Goal: Task Accomplishment & Management: Manage account settings

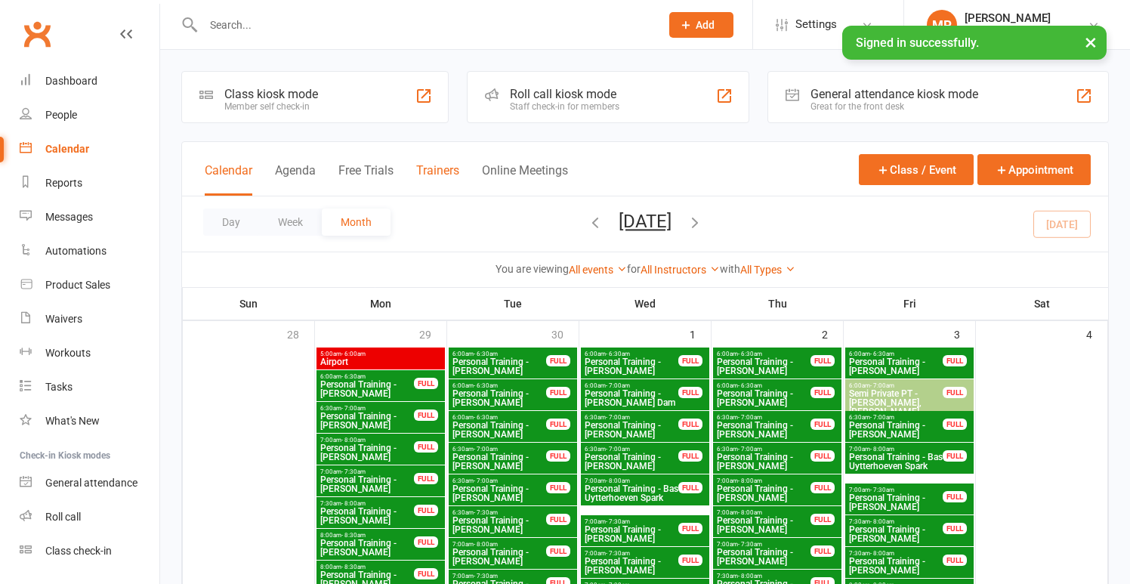
click at [421, 174] on button "Trainers" at bounding box center [437, 179] width 43 height 32
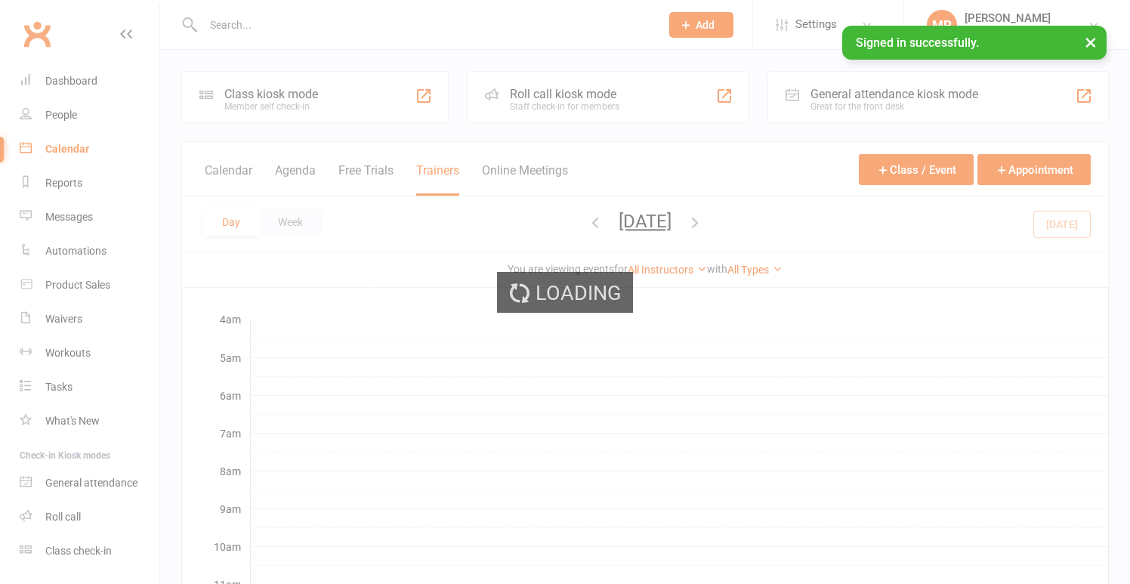
click at [285, 202] on div "Day Week [DATE] [DATE] Sun Mon Tue Wed Thu Fri Sat 28 29 30 01 02 03 04 05 06 0…" at bounding box center [645, 223] width 926 height 55
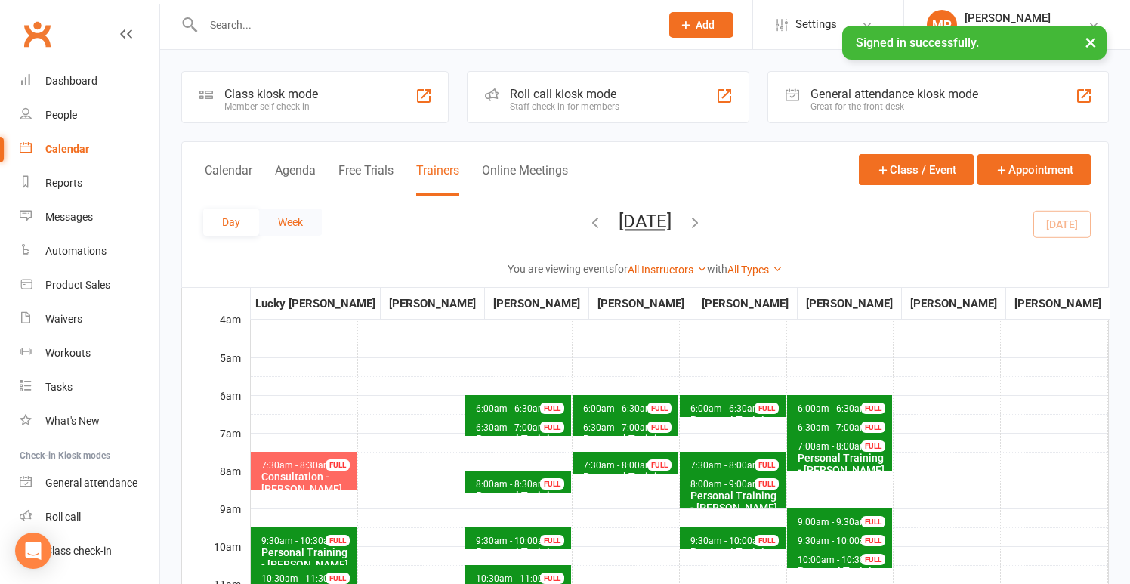
click at [291, 214] on button "Week" at bounding box center [290, 221] width 63 height 27
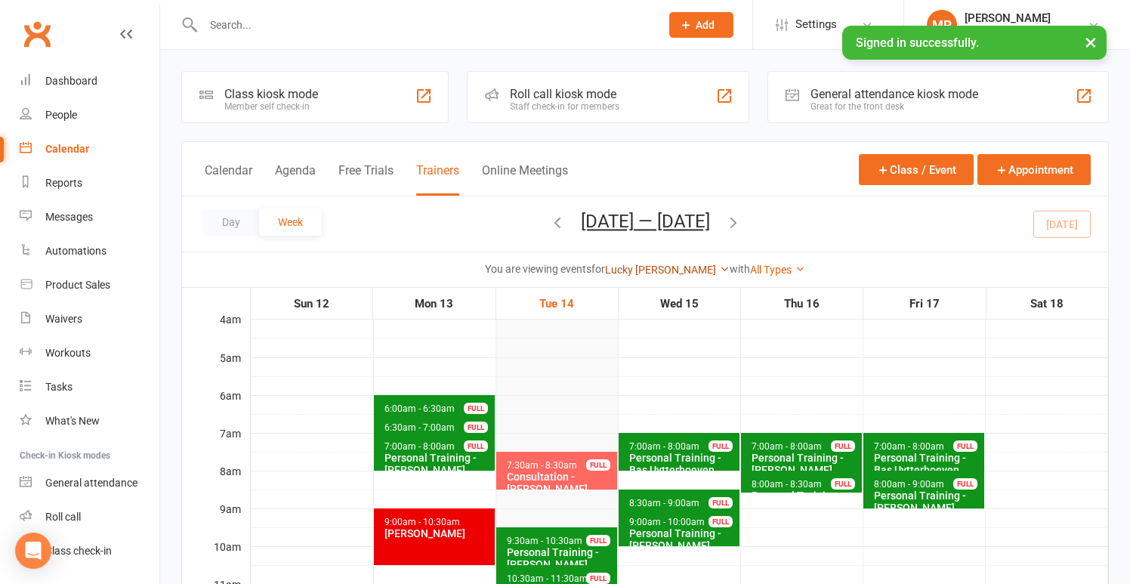
click at [677, 273] on link "Lucky [PERSON_NAME]" at bounding box center [667, 270] width 125 height 12
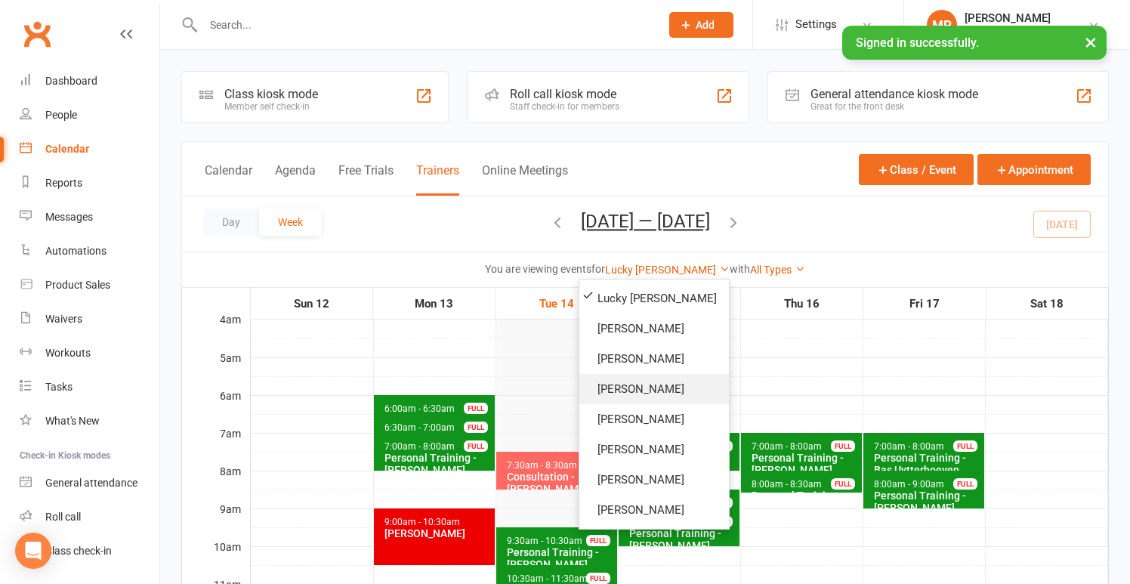
click at [680, 390] on link "[PERSON_NAME]" at bounding box center [654, 389] width 150 height 30
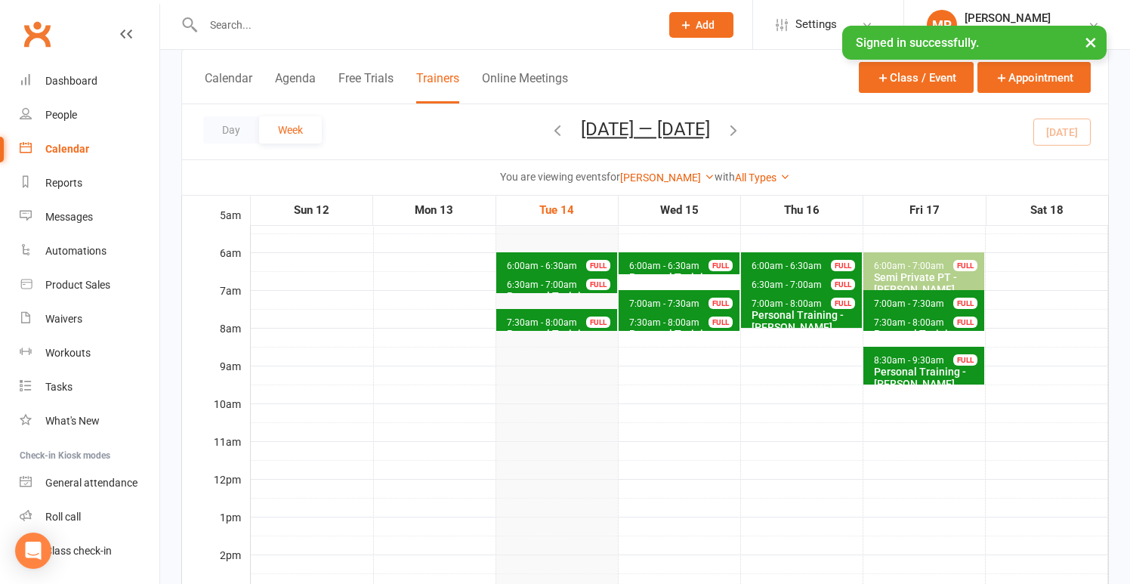
scroll to position [83, 0]
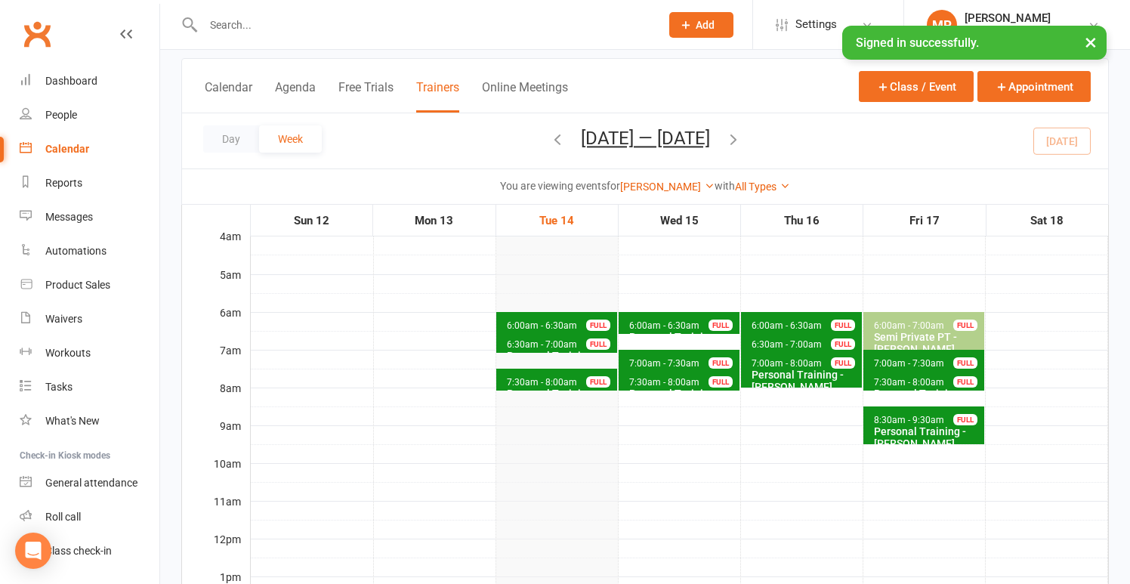
click at [742, 137] on icon "button" at bounding box center [733, 139] width 17 height 17
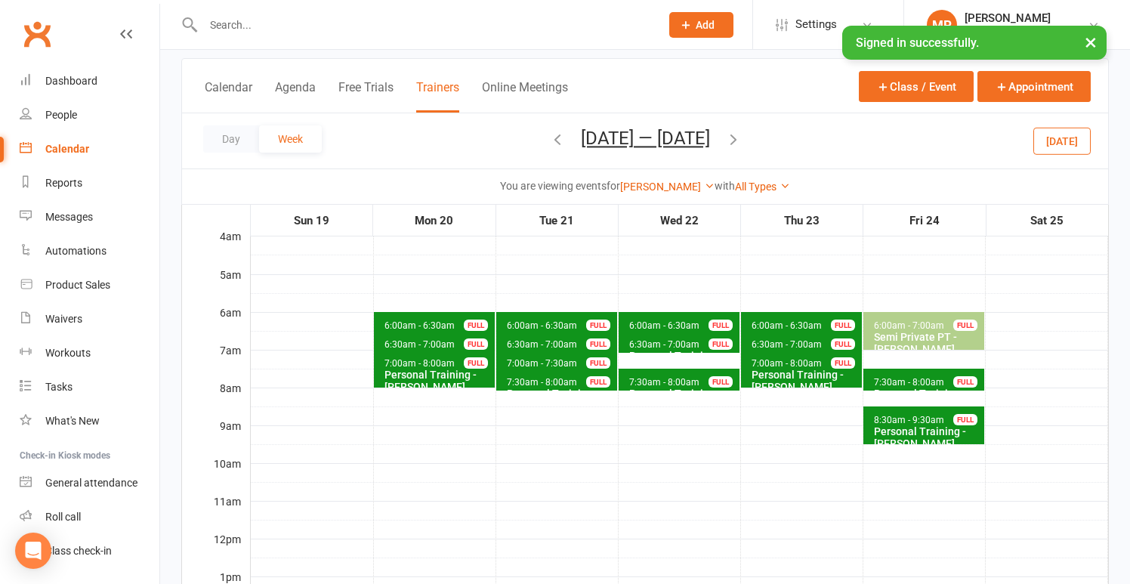
click at [535, 321] on span "6:00am - 6:30am" at bounding box center [542, 325] width 72 height 11
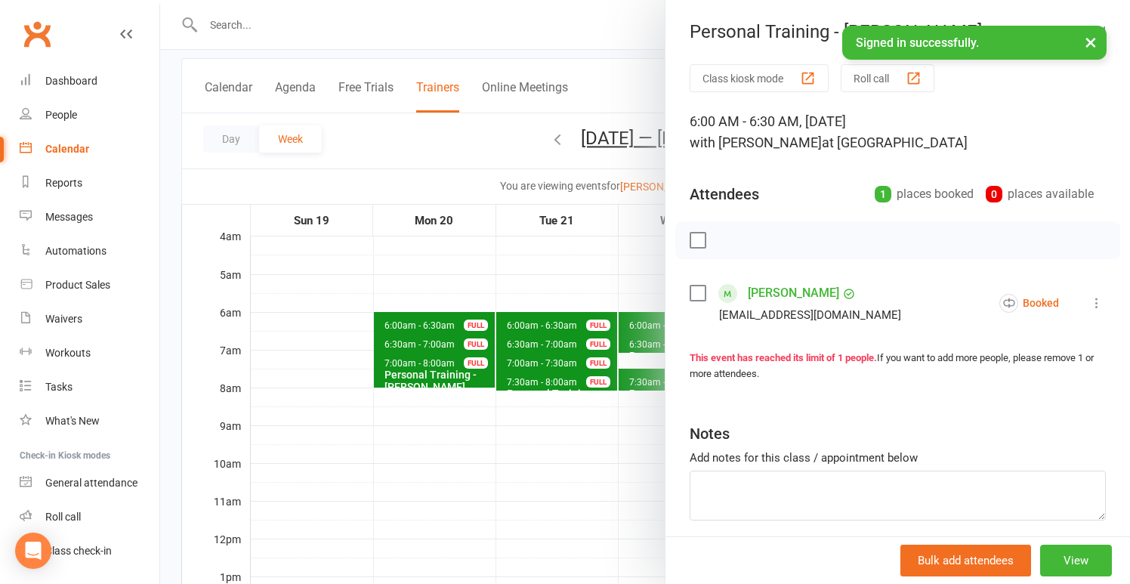
click at [575, 251] on div at bounding box center [645, 292] width 970 height 584
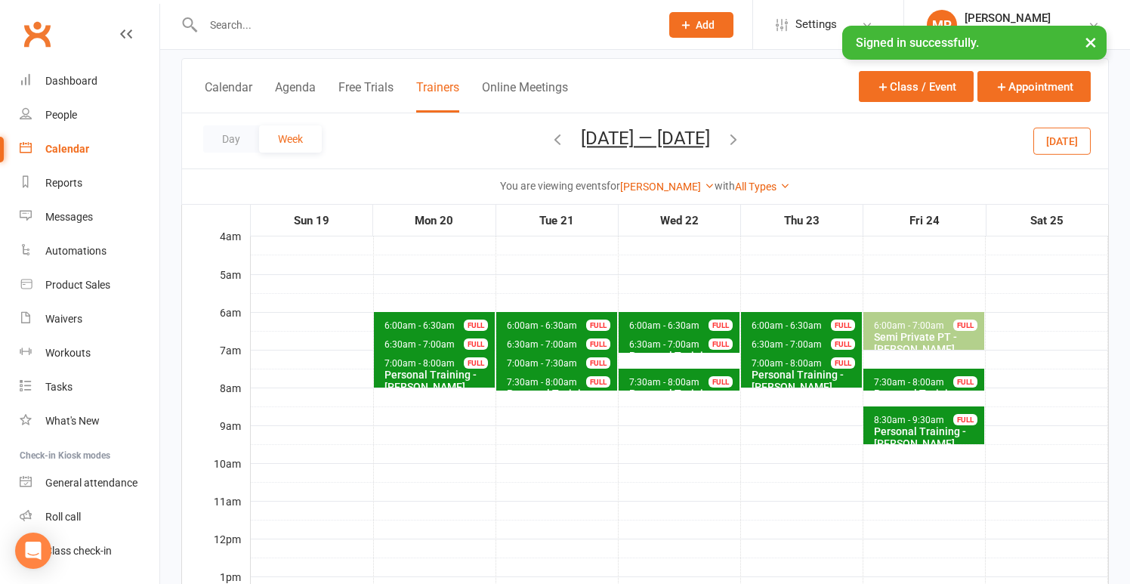
click at [742, 136] on icon "button" at bounding box center [733, 139] width 17 height 17
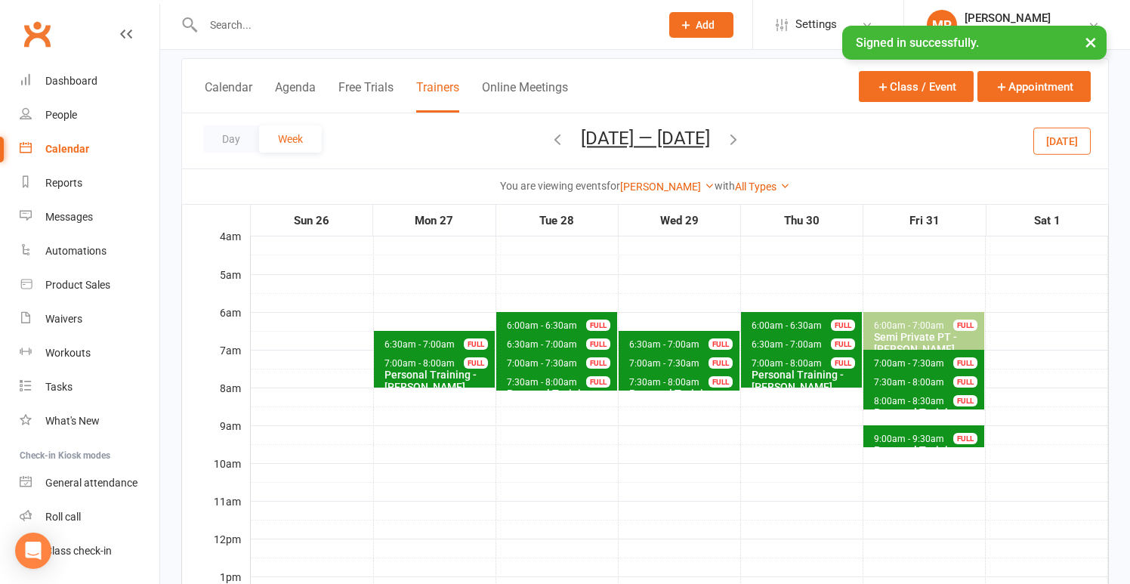
click at [742, 137] on icon "button" at bounding box center [733, 139] width 17 height 17
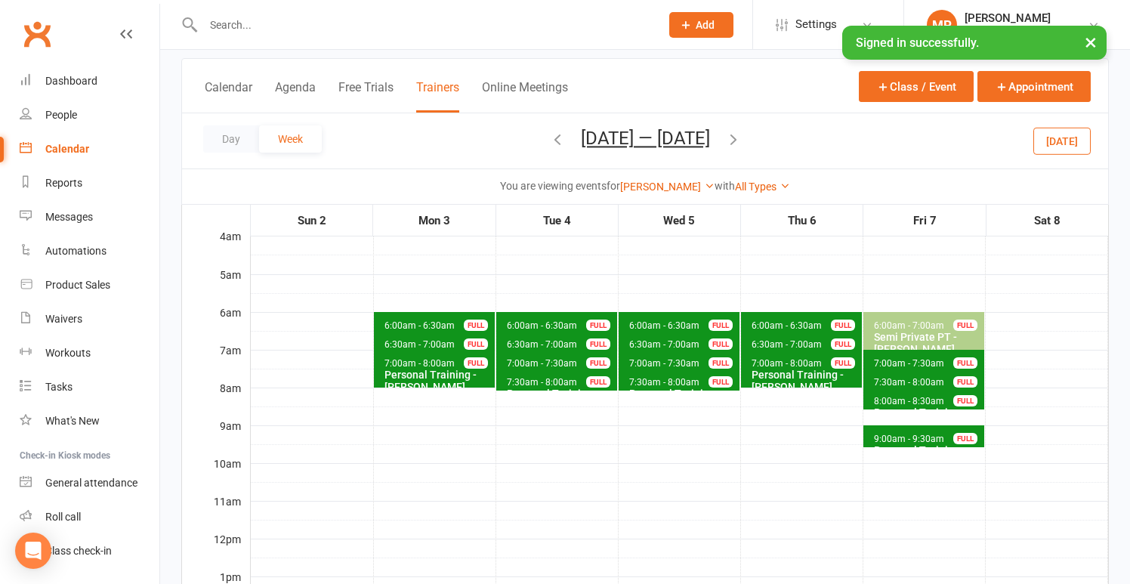
click at [549, 139] on icon "button" at bounding box center [557, 139] width 17 height 17
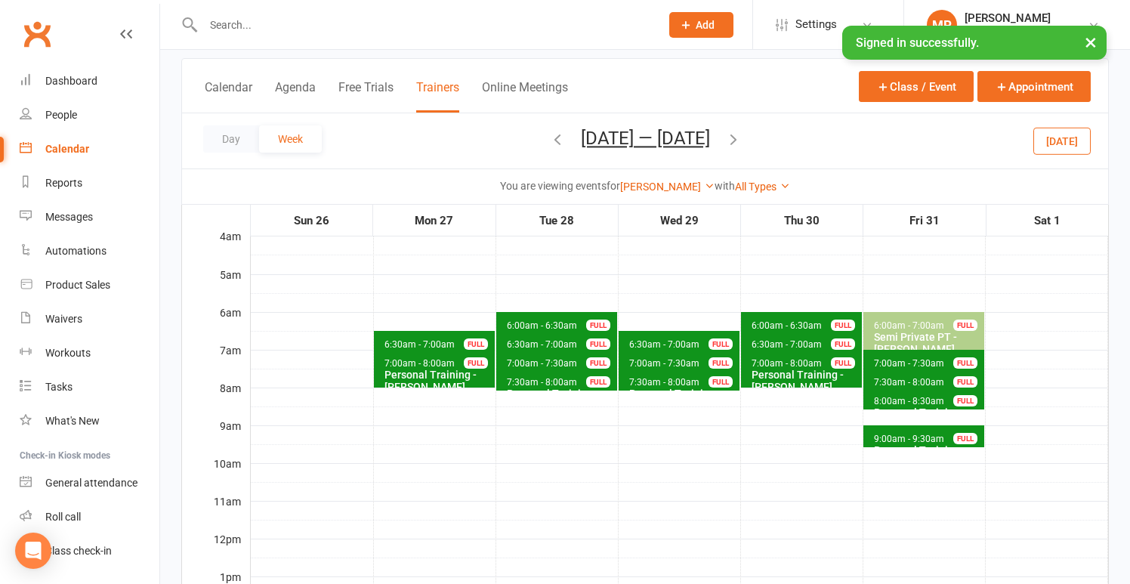
click at [549, 138] on icon "button" at bounding box center [557, 139] width 17 height 17
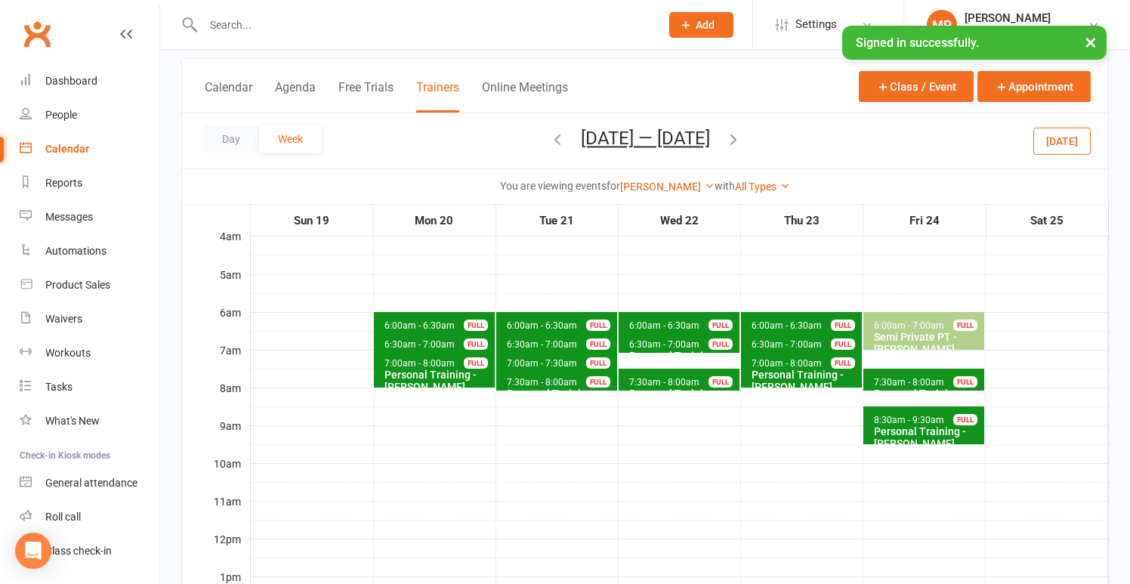
click at [549, 133] on icon "button" at bounding box center [557, 139] width 17 height 17
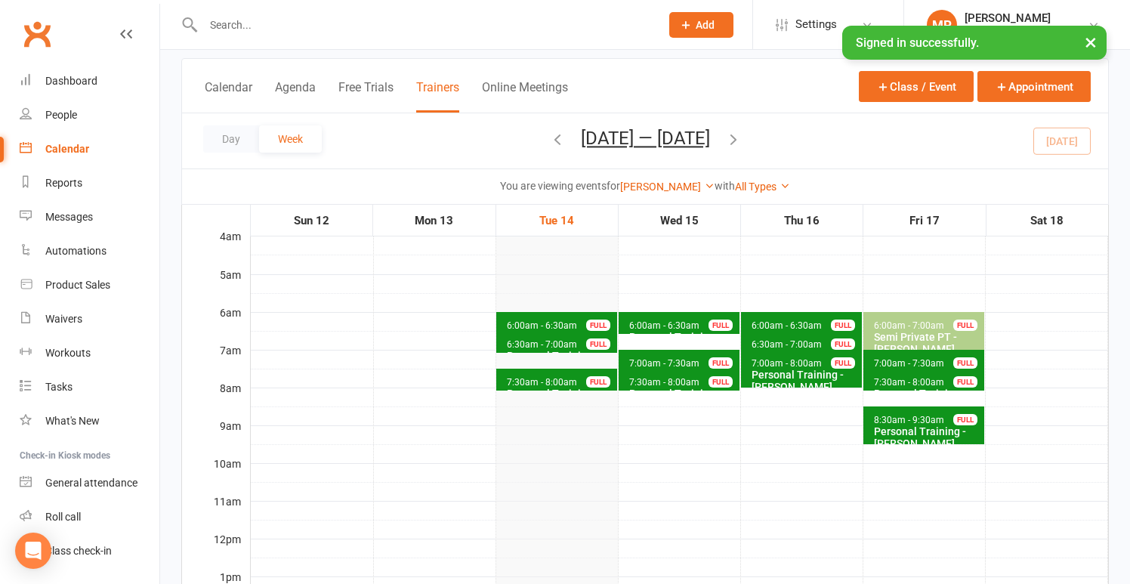
click at [742, 142] on icon "button" at bounding box center [733, 139] width 17 height 17
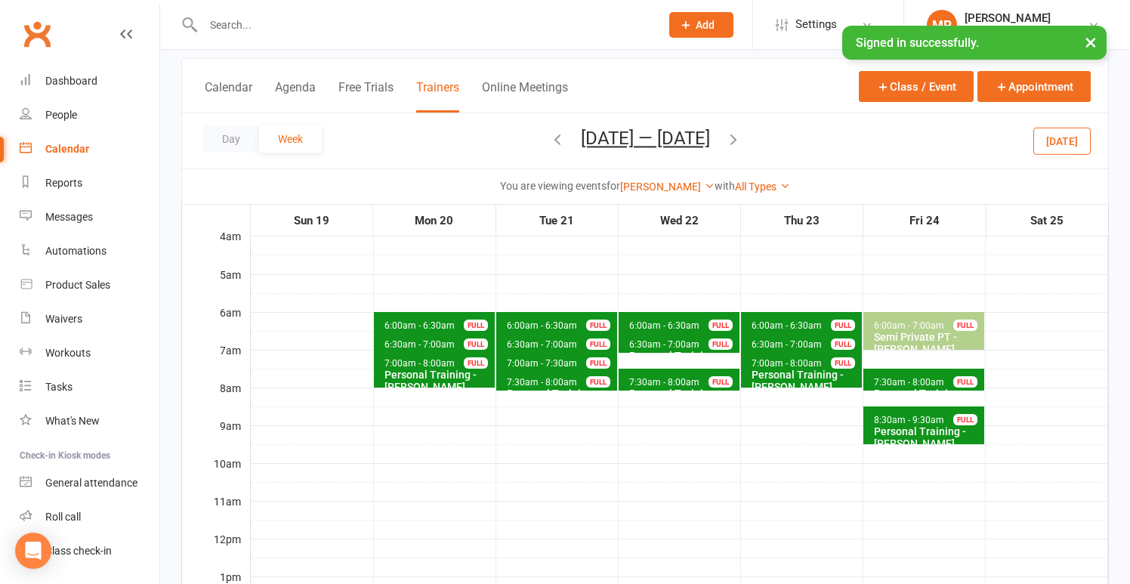
click at [532, 325] on span "6:00am - 6:30am" at bounding box center [542, 325] width 72 height 11
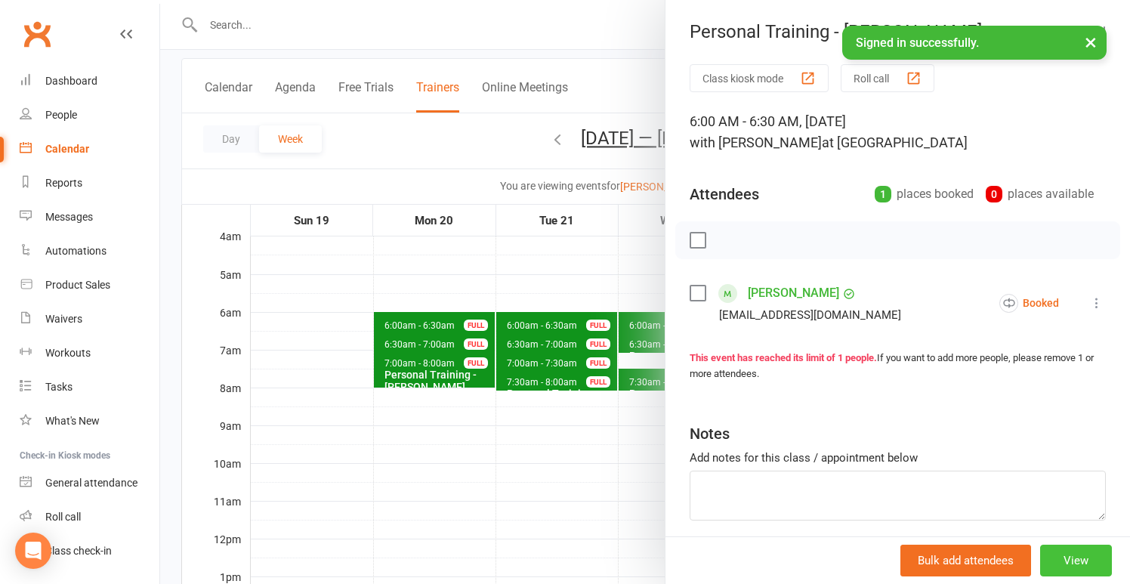
click at [1081, 555] on button "View" at bounding box center [1076, 561] width 72 height 32
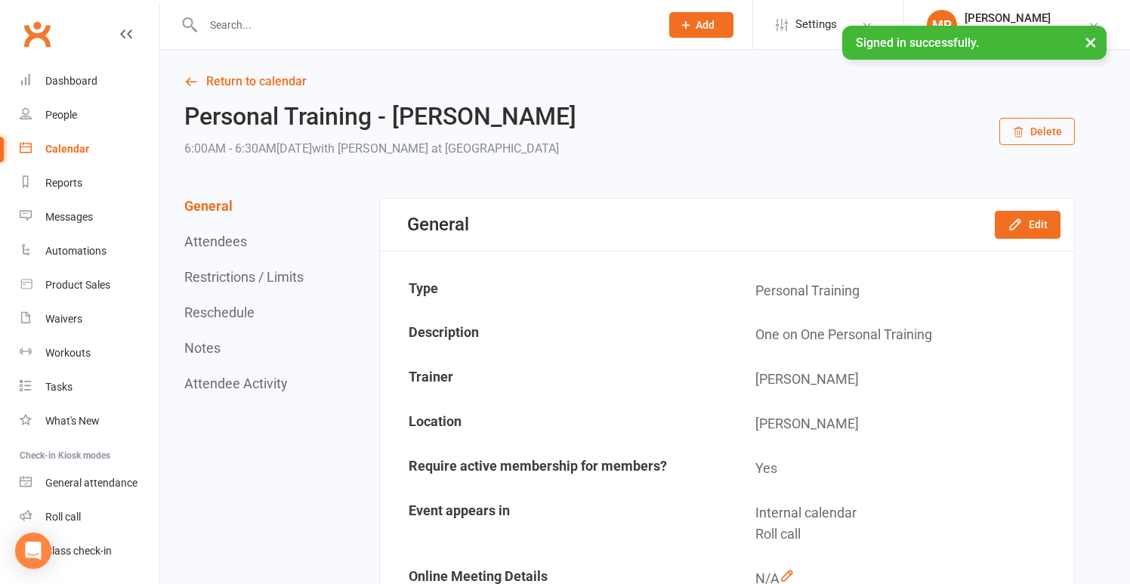
click at [1019, 127] on icon "button" at bounding box center [1018, 132] width 12 height 12
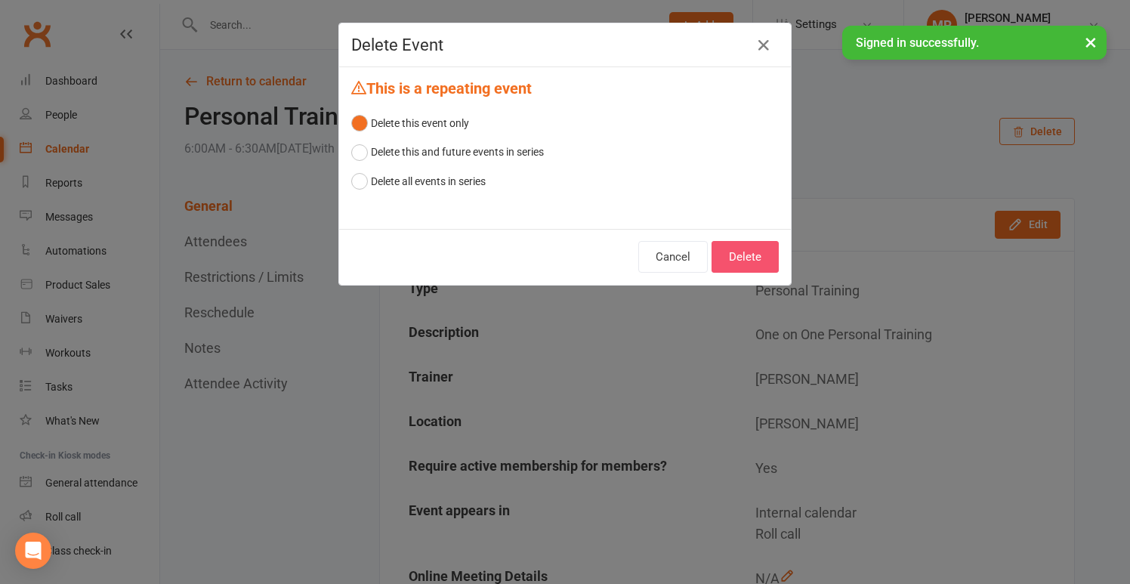
click at [748, 258] on button "Delete" at bounding box center [744, 257] width 67 height 32
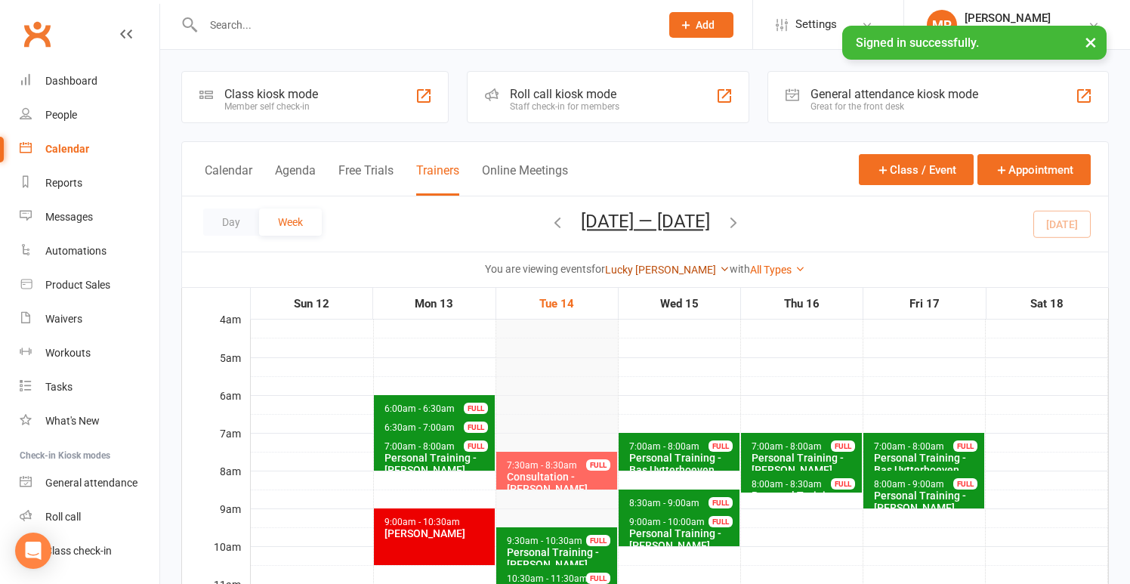
click at [658, 267] on link "Lucky [PERSON_NAME]" at bounding box center [667, 270] width 125 height 12
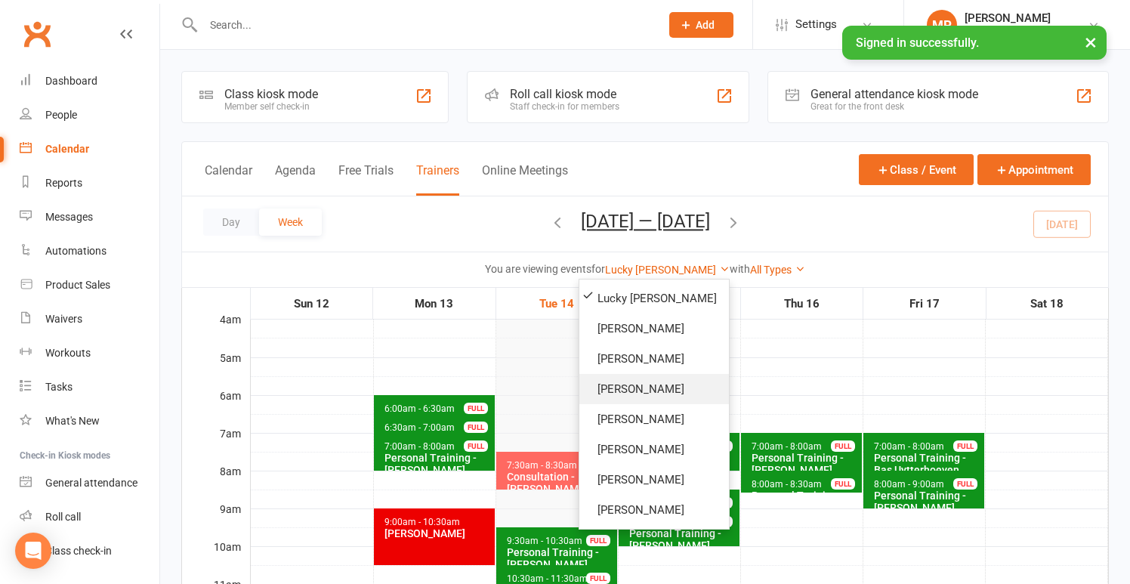
click at [644, 388] on link "[PERSON_NAME]" at bounding box center [654, 389] width 150 height 30
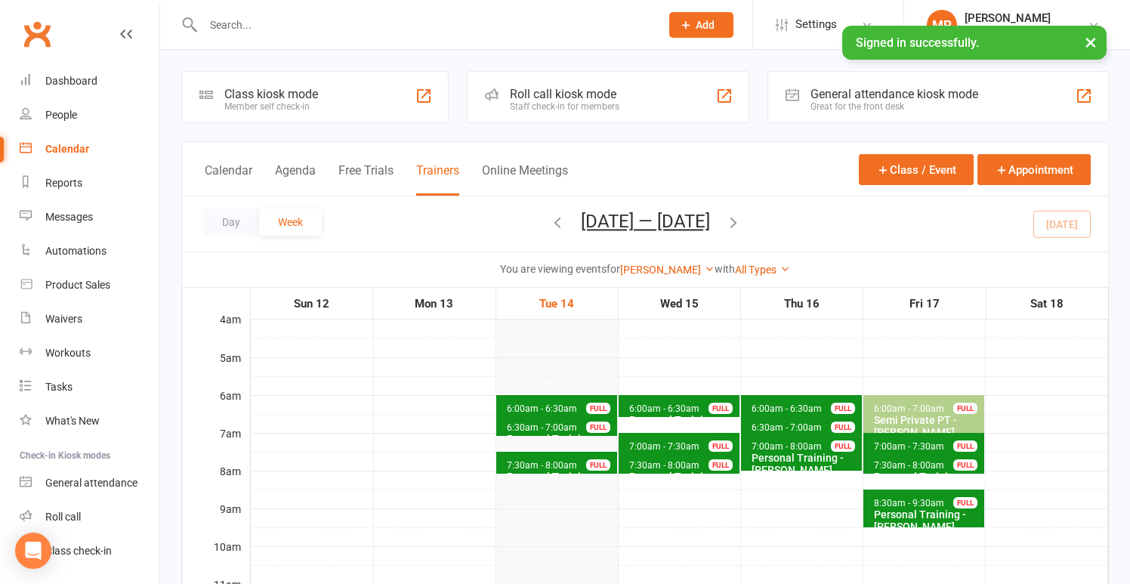
click at [742, 224] on icon "button" at bounding box center [733, 222] width 17 height 17
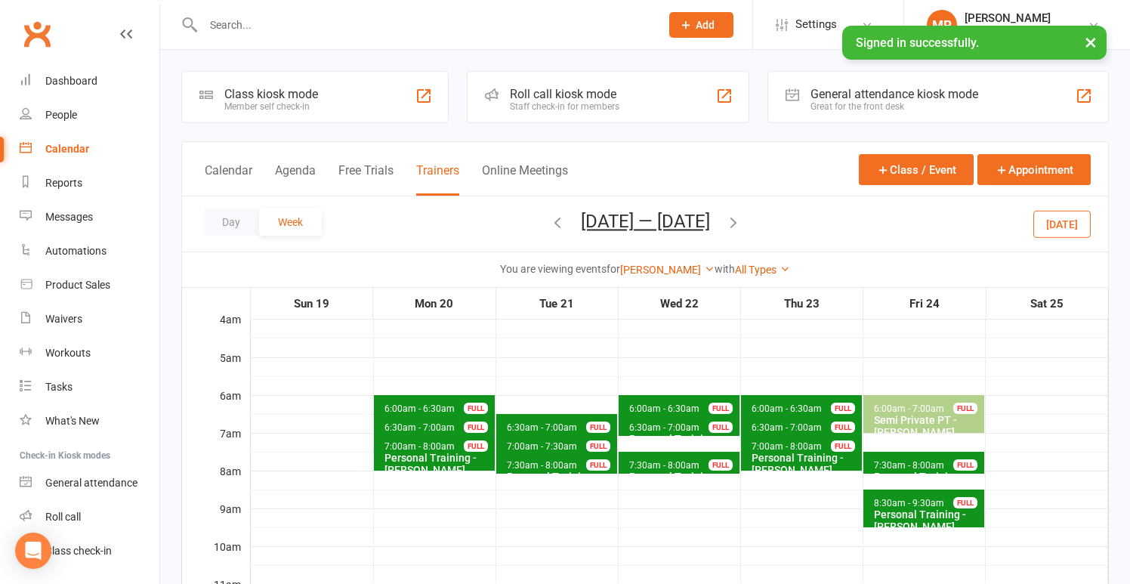
click at [778, 403] on span "6:00am - 6:30am Personal Training - [PERSON_NAME] FULL" at bounding box center [801, 406] width 121 height 22
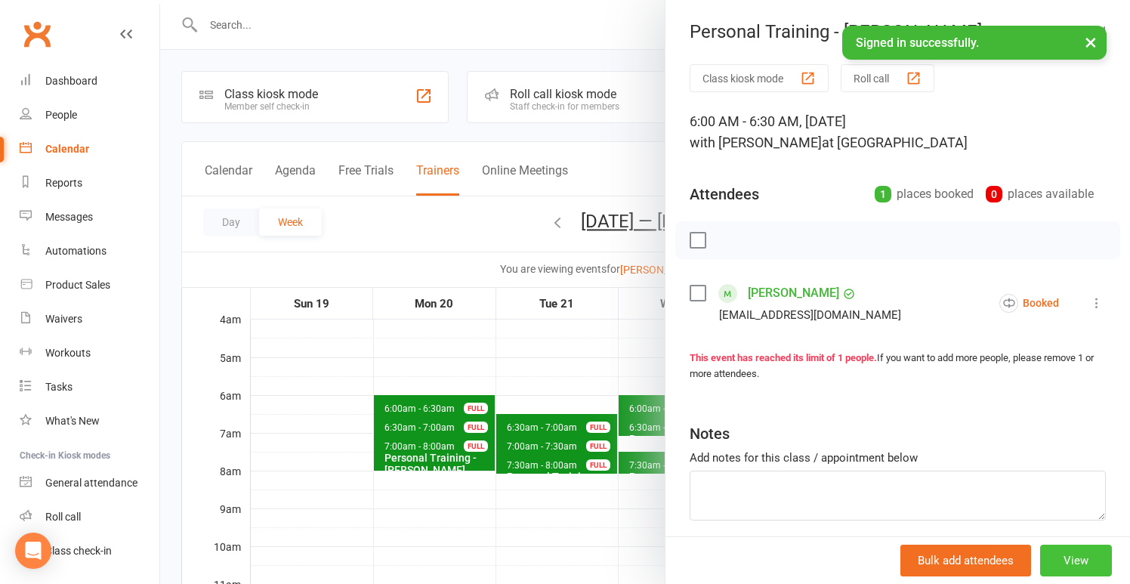
click at [1079, 565] on button "View" at bounding box center [1076, 561] width 72 height 32
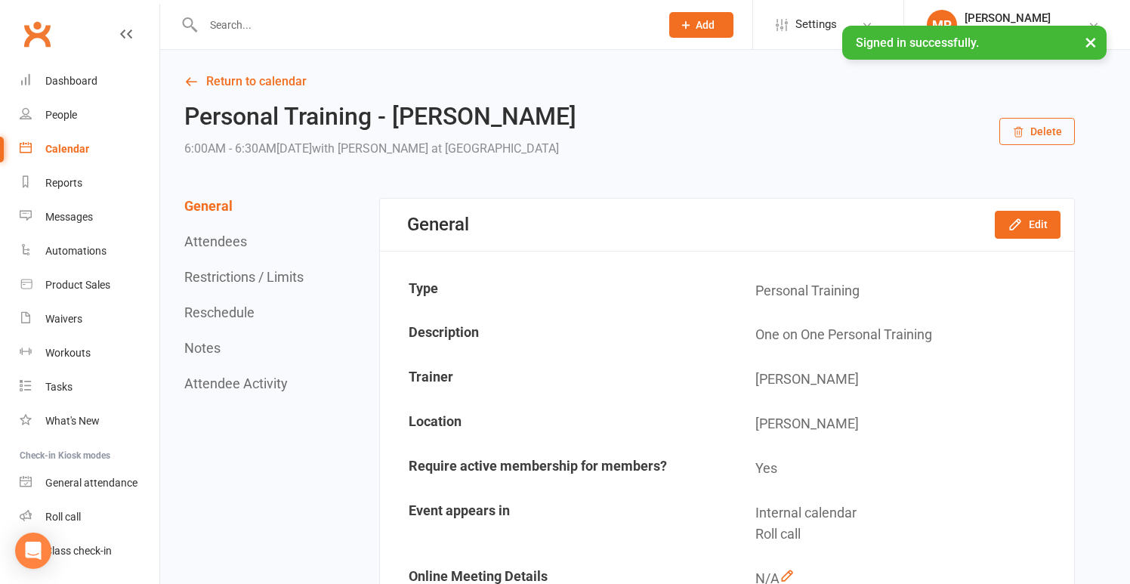
click at [1047, 127] on button "Delete" at bounding box center [1037, 131] width 76 height 27
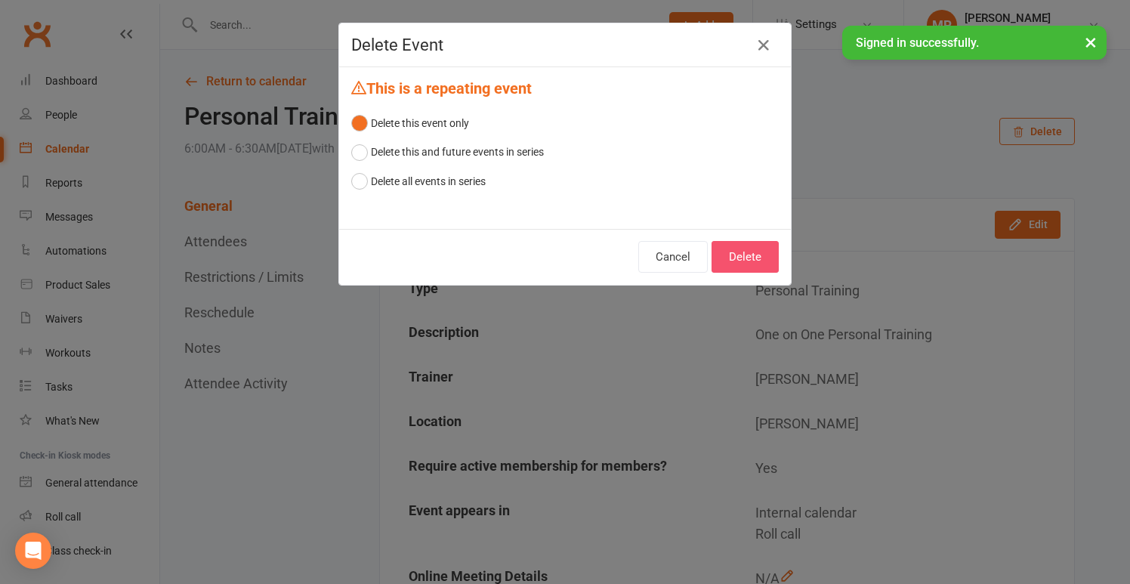
click at [752, 247] on button "Delete" at bounding box center [744, 257] width 67 height 32
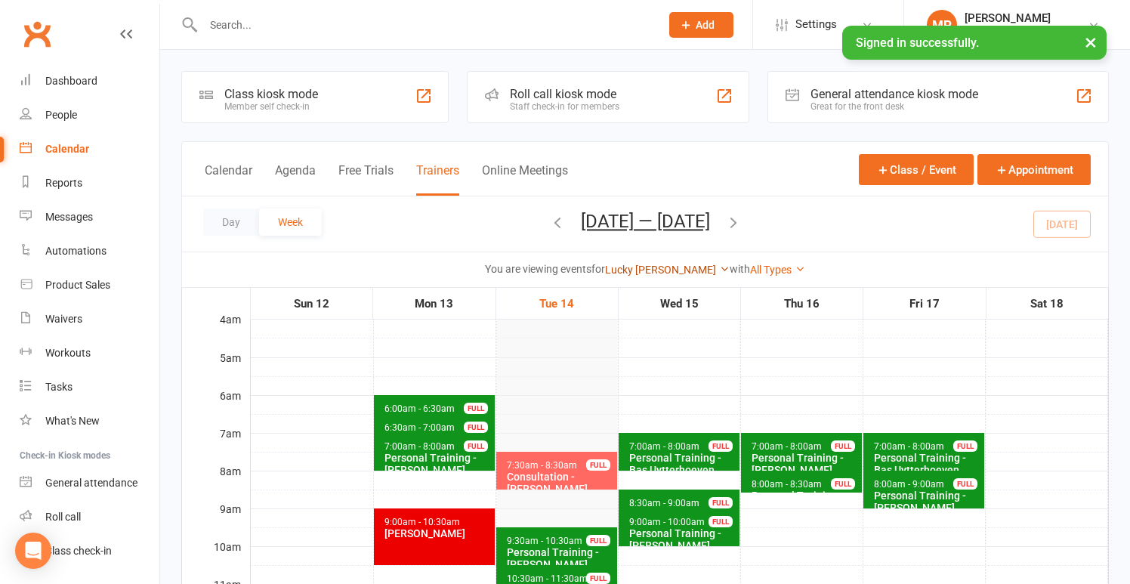
click at [667, 270] on link "Lucky [PERSON_NAME]" at bounding box center [667, 270] width 125 height 12
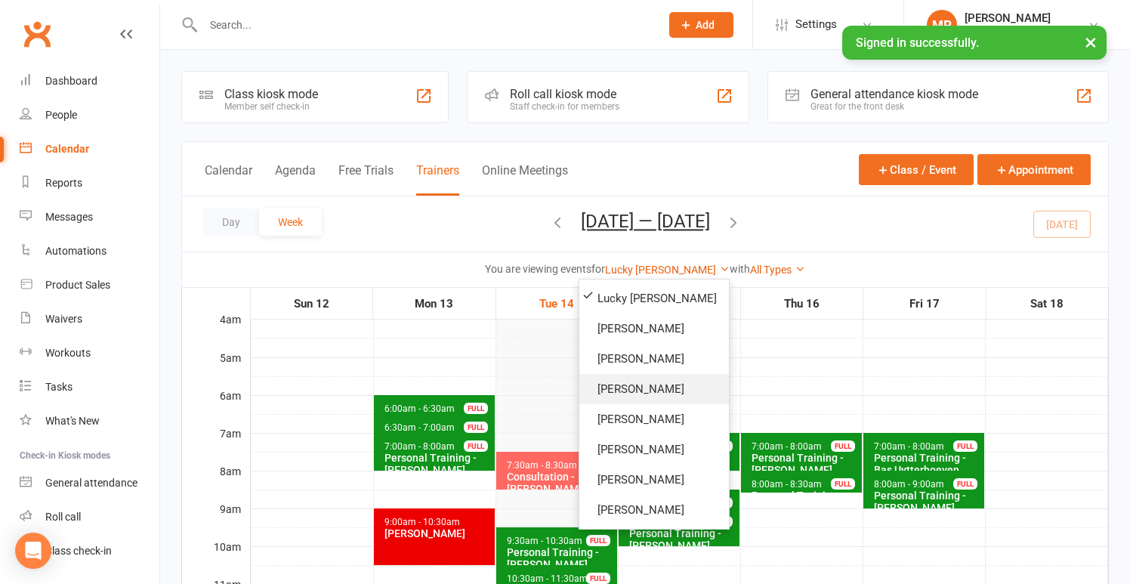
click at [645, 382] on link "[PERSON_NAME]" at bounding box center [654, 389] width 150 height 30
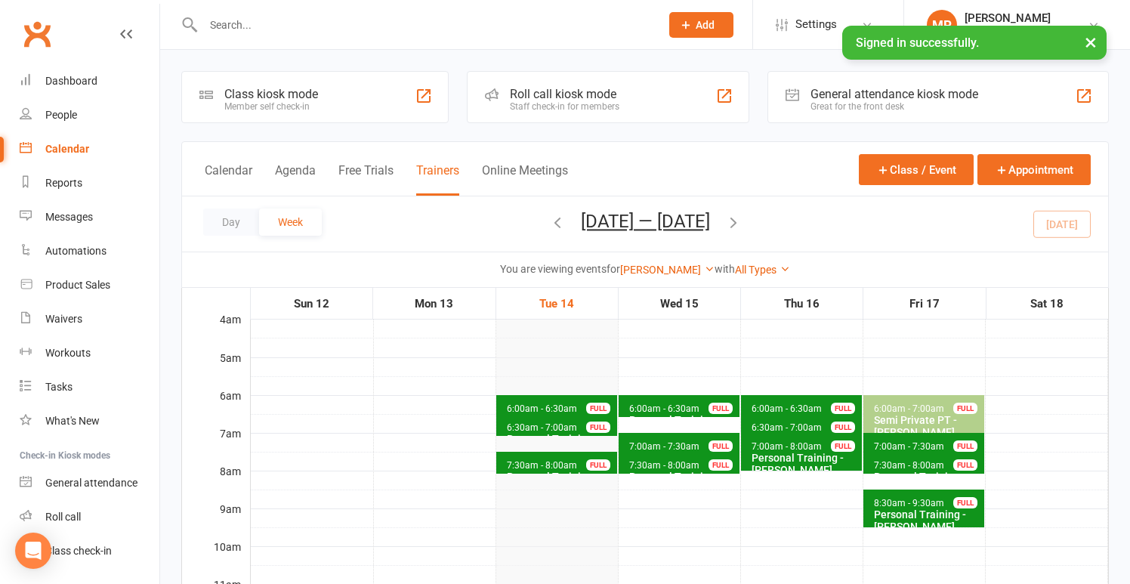
click at [742, 220] on icon "button" at bounding box center [733, 222] width 17 height 17
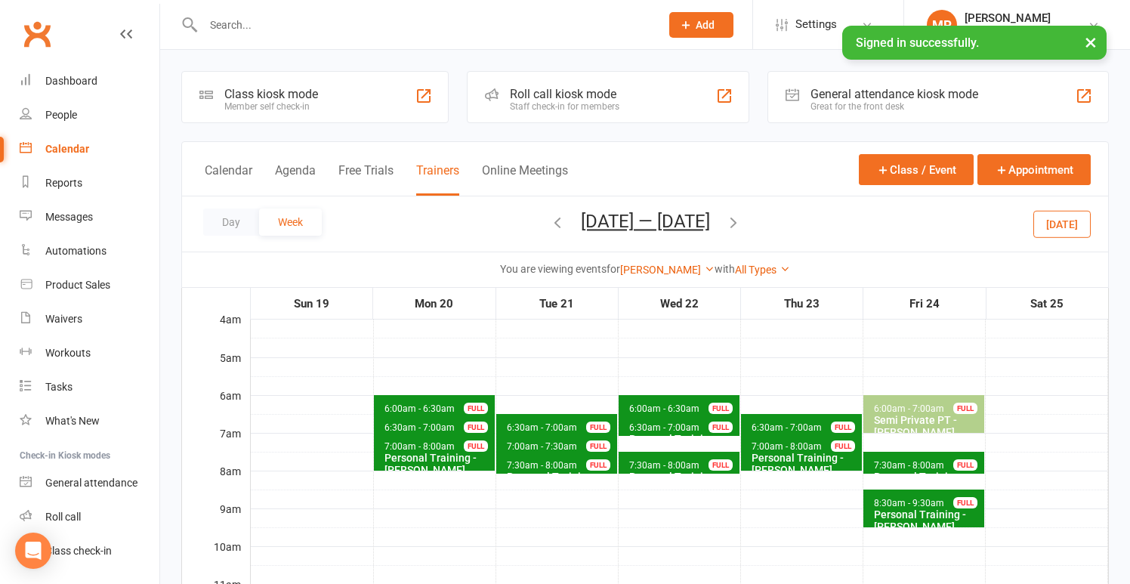
click at [742, 218] on icon "button" at bounding box center [733, 222] width 17 height 17
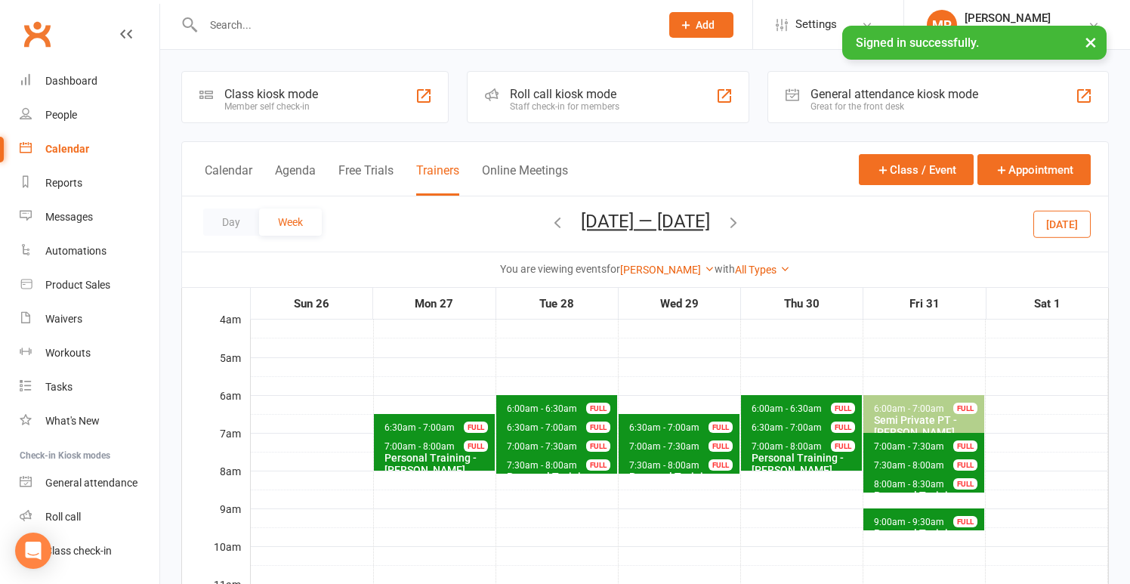
click at [554, 399] on span "6:00am - 6:30am Personal Training - [PERSON_NAME] FULL" at bounding box center [556, 406] width 121 height 22
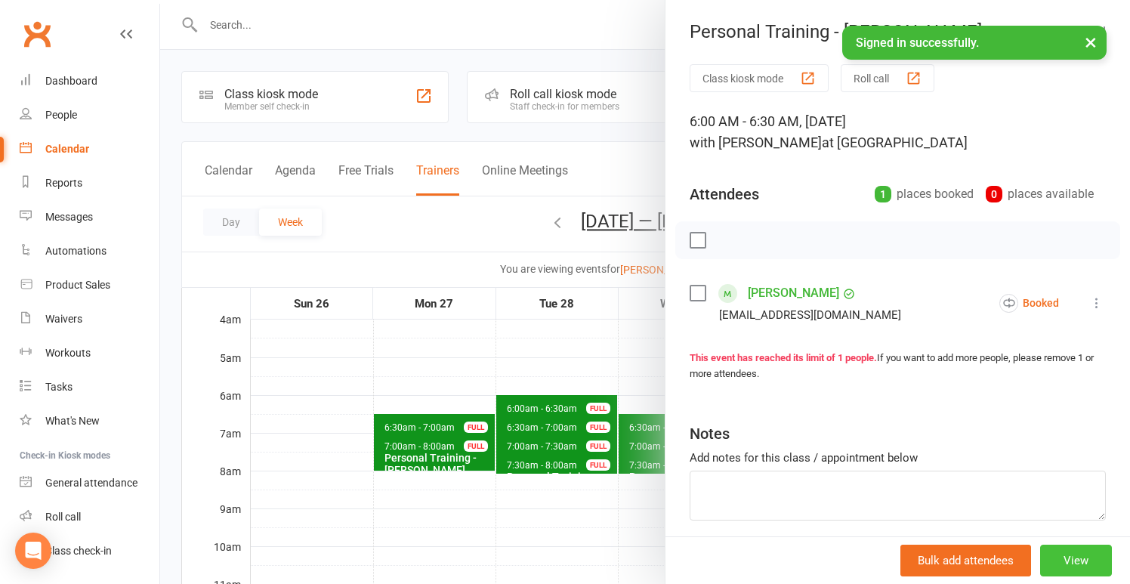
click at [1068, 553] on button "View" at bounding box center [1076, 561] width 72 height 32
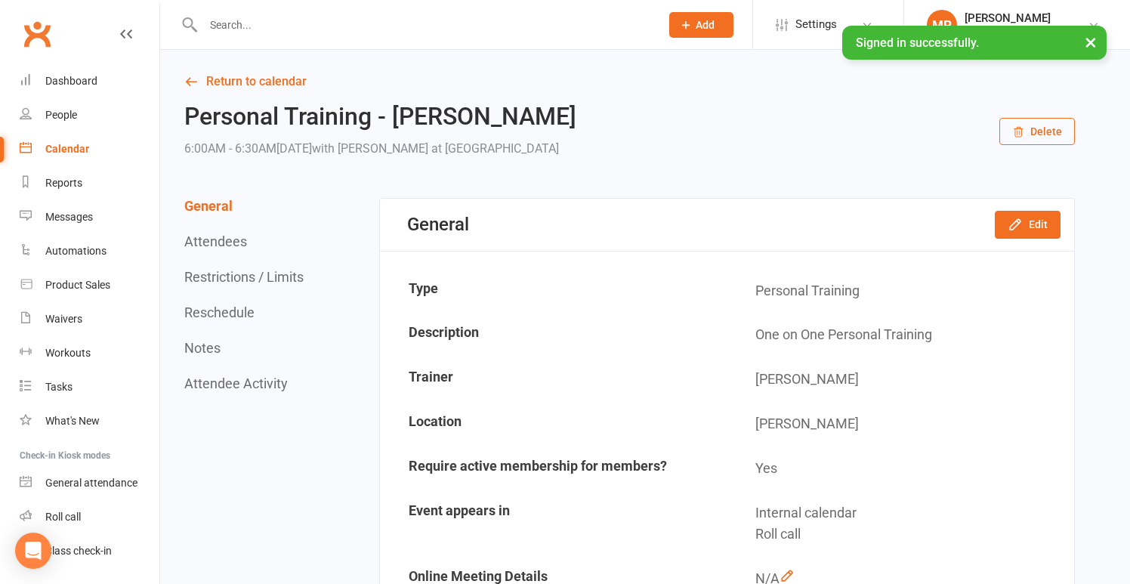
click at [1041, 134] on button "Delete" at bounding box center [1037, 131] width 76 height 27
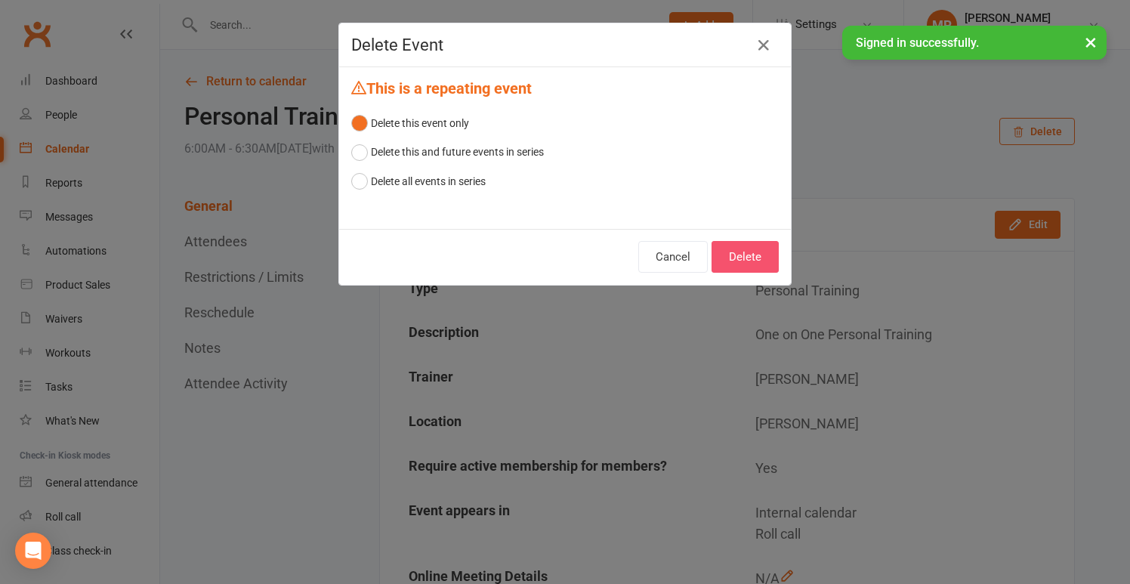
click at [756, 251] on button "Delete" at bounding box center [744, 257] width 67 height 32
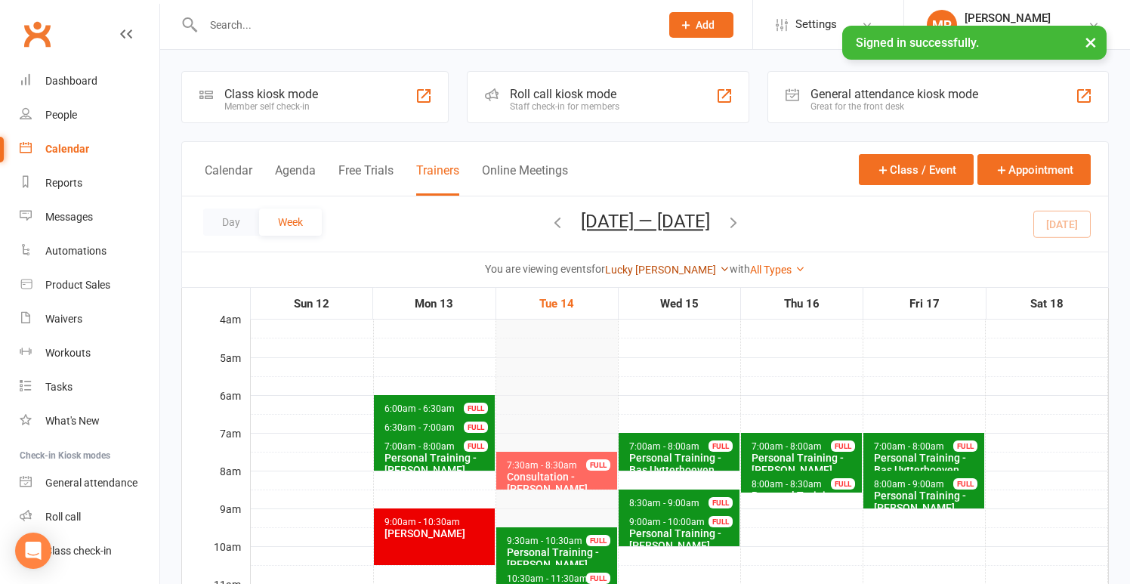
click at [649, 271] on link "Lucky [PERSON_NAME]" at bounding box center [667, 270] width 125 height 12
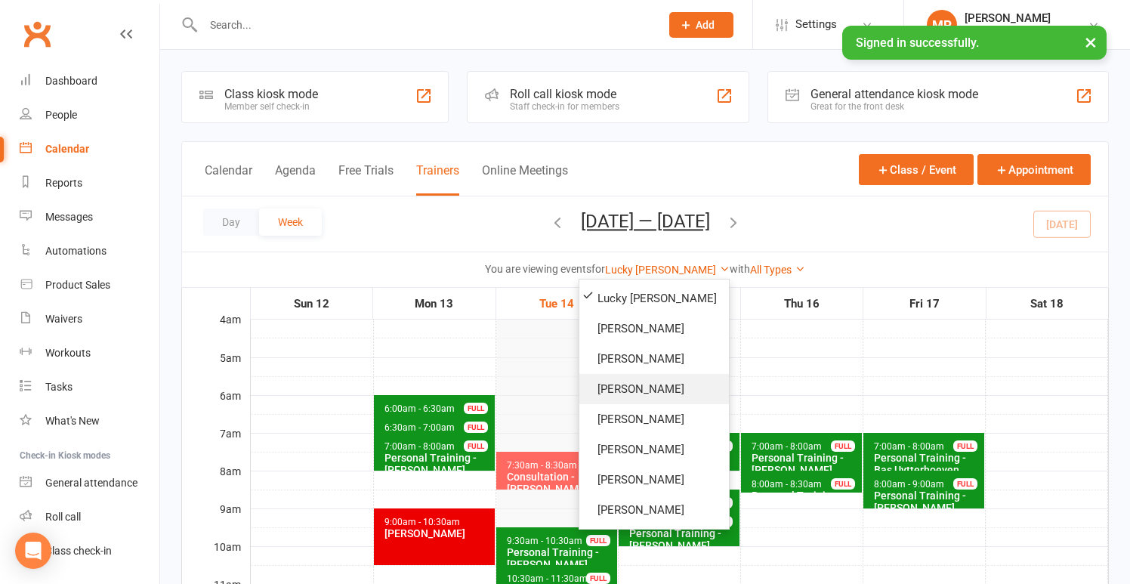
click at [632, 384] on link "[PERSON_NAME]" at bounding box center [654, 389] width 150 height 30
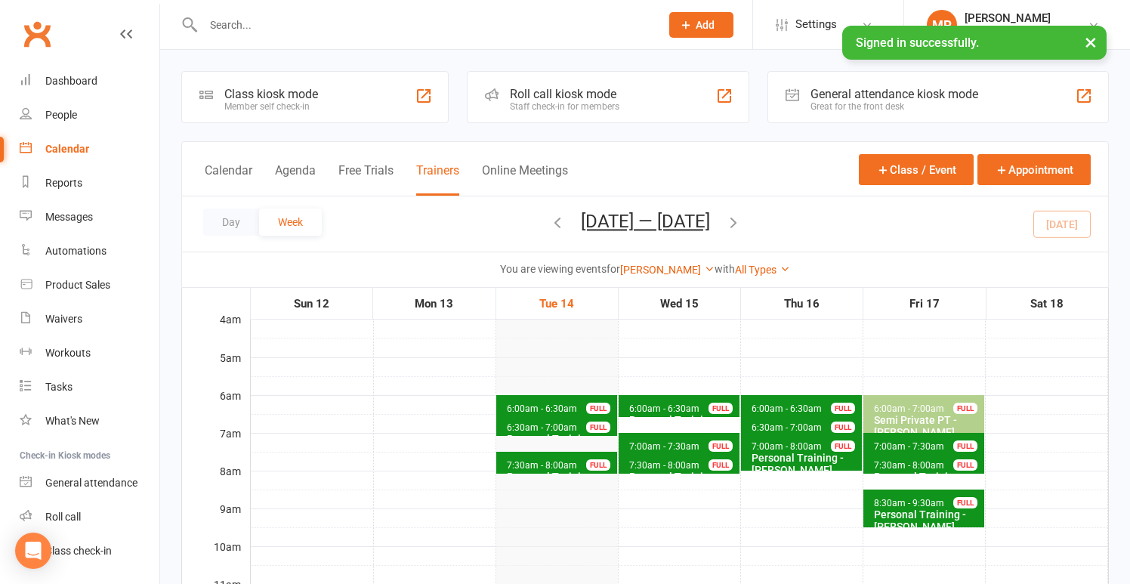
click at [742, 214] on icon "button" at bounding box center [733, 222] width 17 height 17
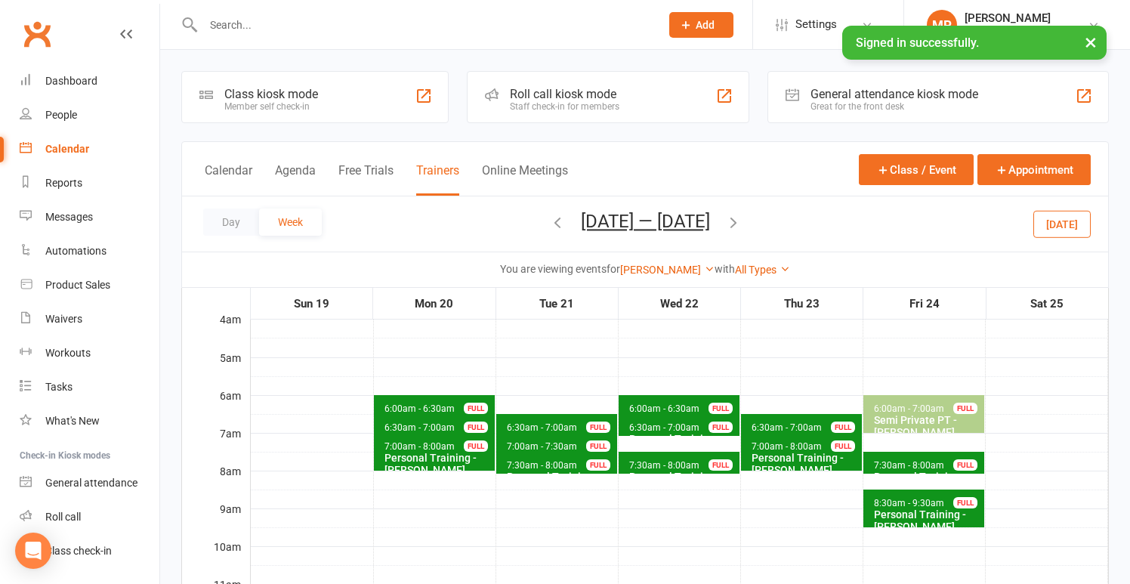
click at [742, 214] on icon "button" at bounding box center [733, 222] width 17 height 17
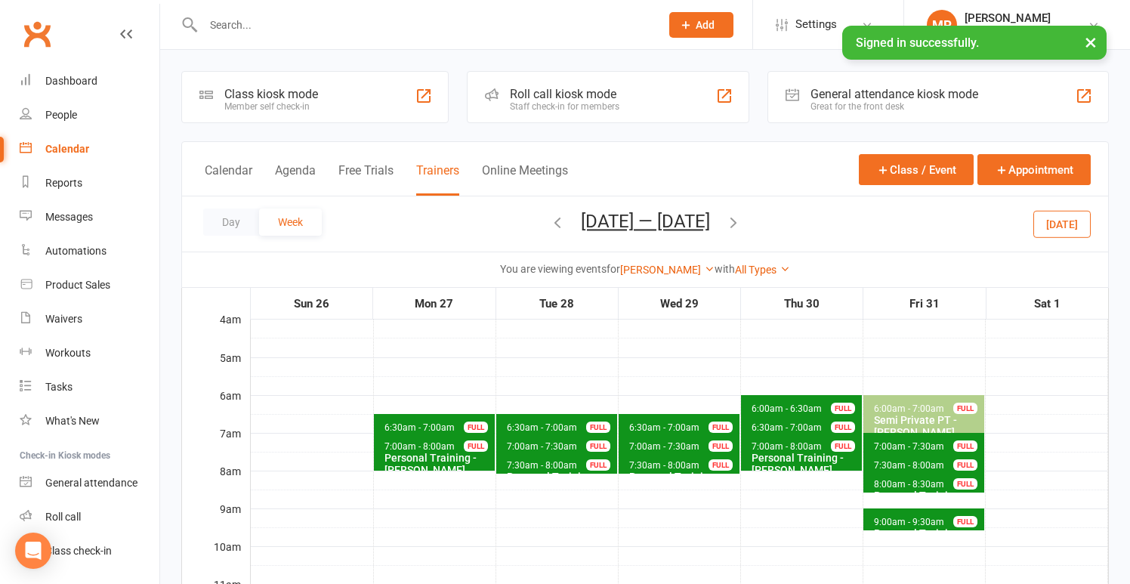
click at [773, 401] on span "6:00am - 6:30am Personal Training - [PERSON_NAME] FULL" at bounding box center [801, 406] width 121 height 22
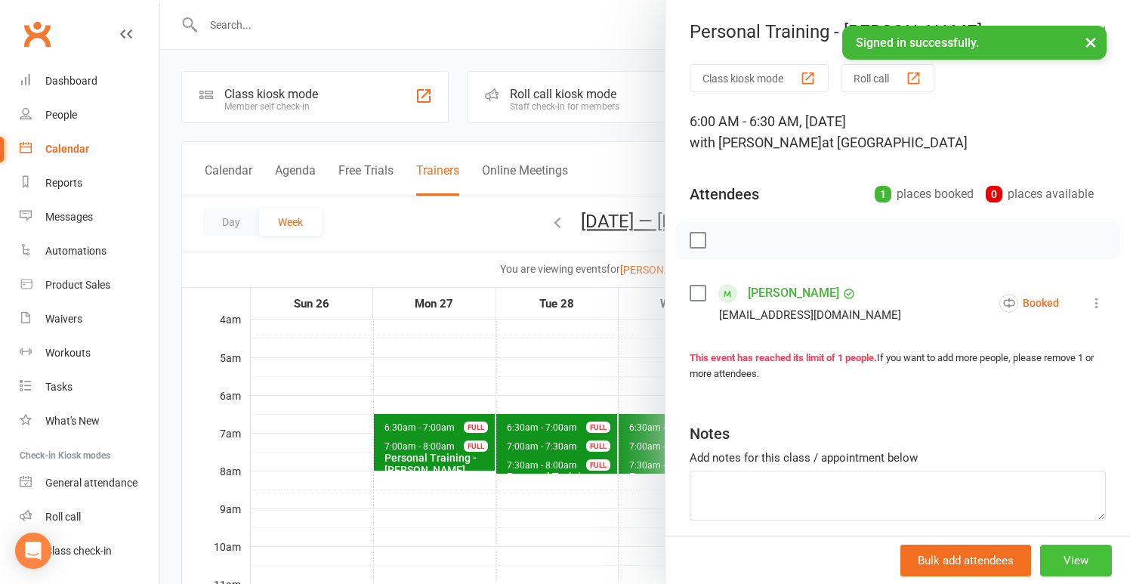
click at [1075, 555] on button "View" at bounding box center [1076, 561] width 72 height 32
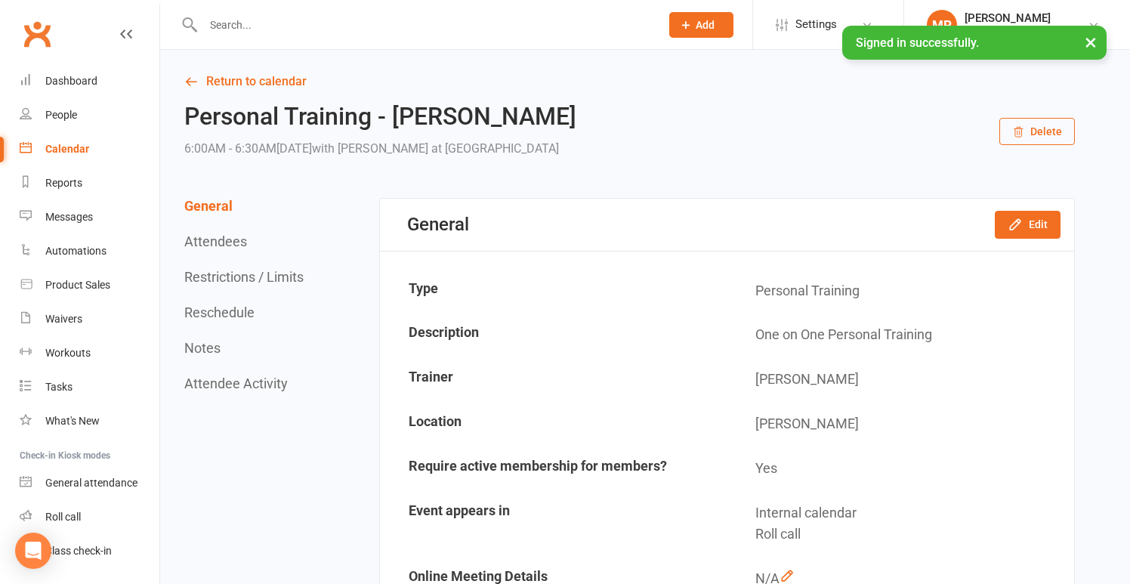
click at [1043, 127] on button "Delete" at bounding box center [1037, 131] width 76 height 27
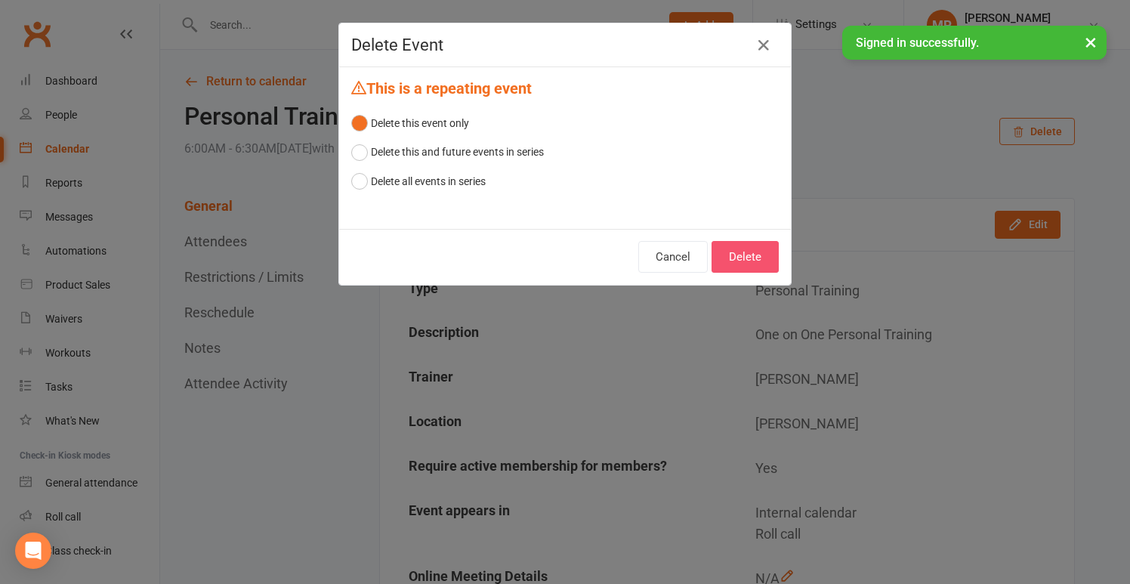
click at [760, 245] on button "Delete" at bounding box center [744, 257] width 67 height 32
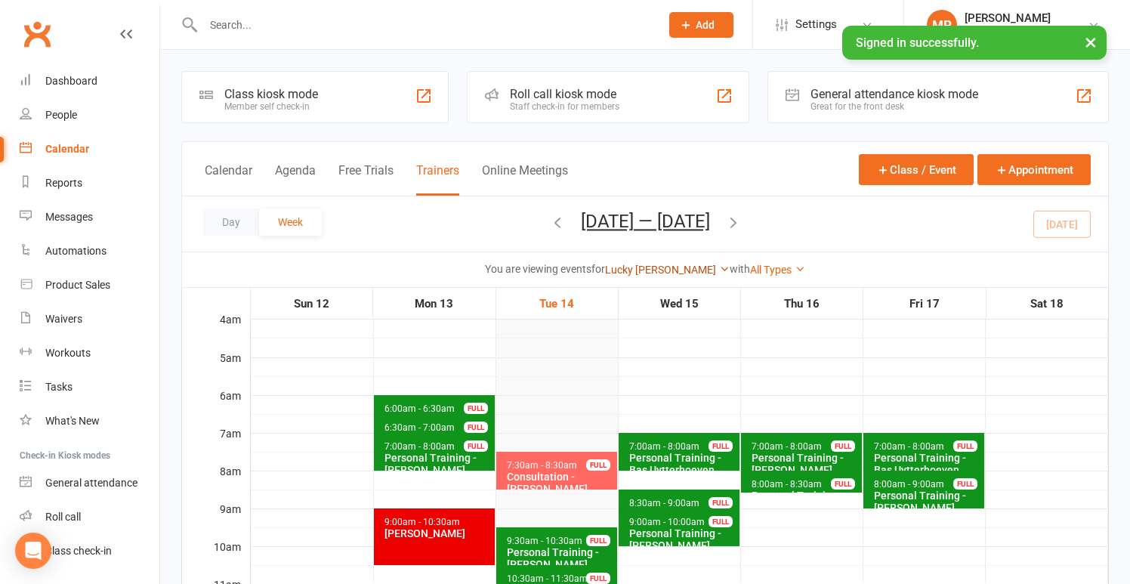
click at [670, 264] on link "Lucky [PERSON_NAME]" at bounding box center [667, 270] width 125 height 12
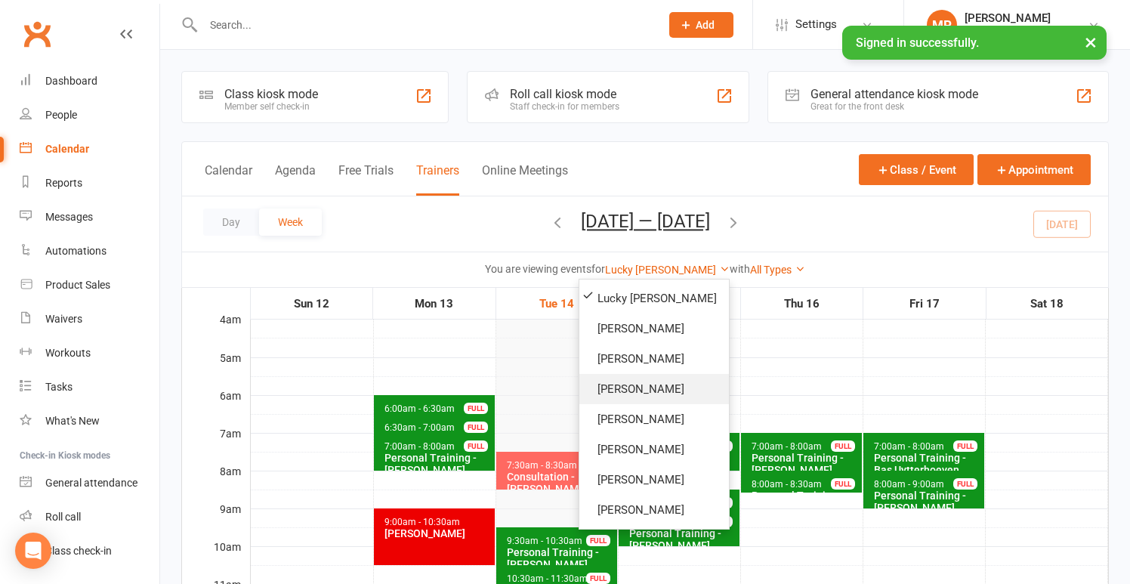
click at [635, 387] on link "[PERSON_NAME]" at bounding box center [654, 389] width 150 height 30
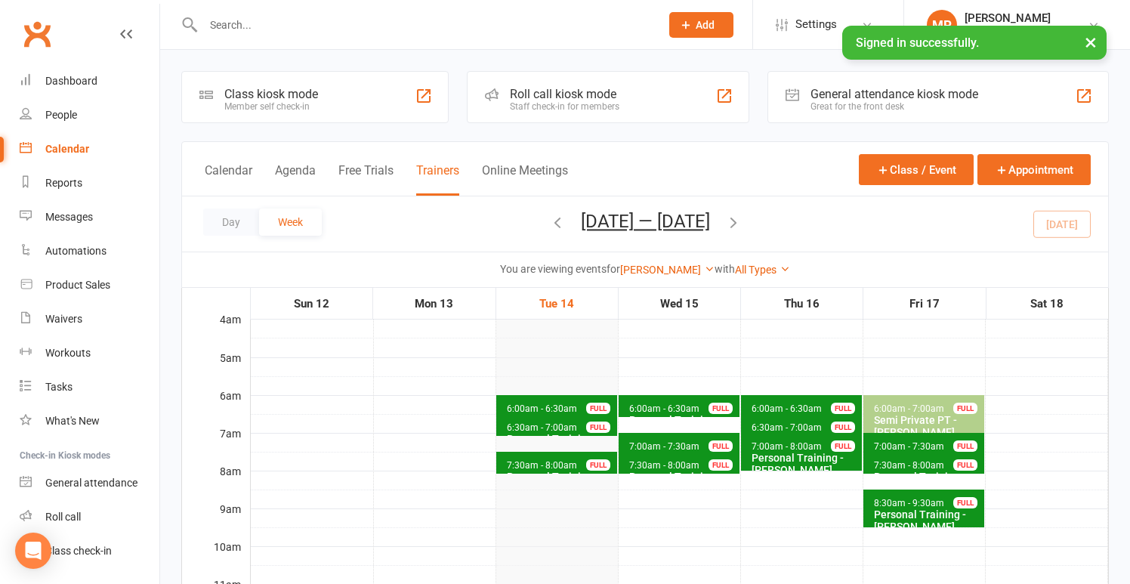
click at [742, 223] on icon "button" at bounding box center [733, 222] width 17 height 17
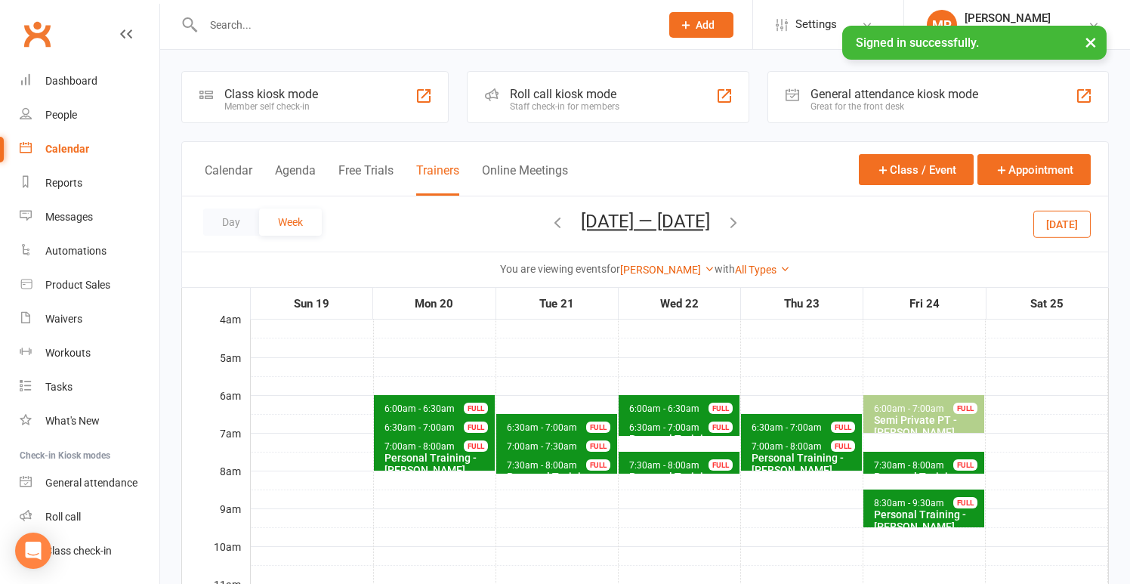
click at [742, 223] on icon "button" at bounding box center [733, 222] width 17 height 17
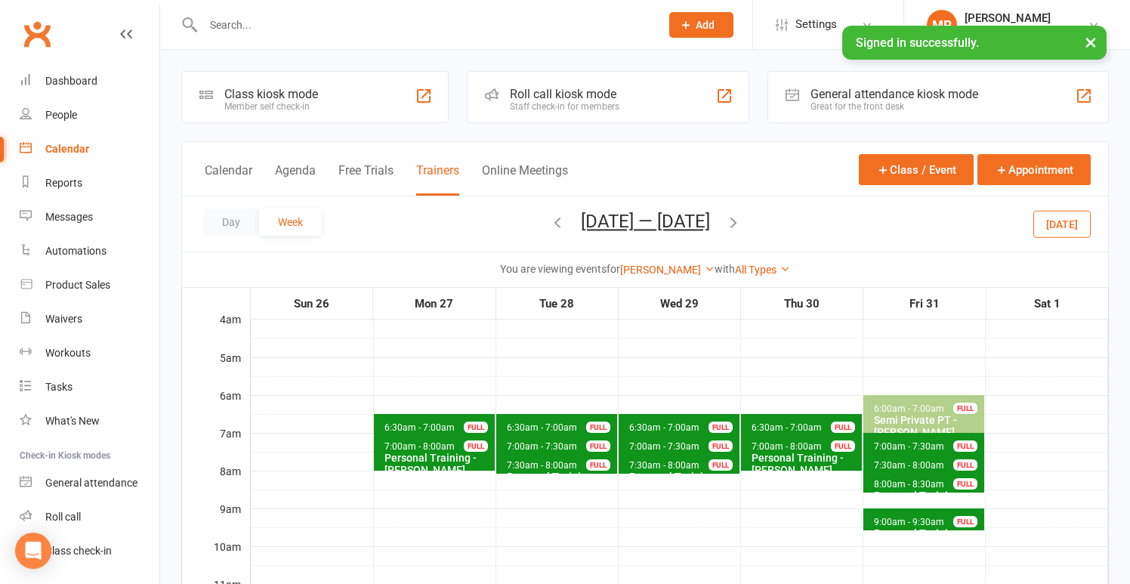
click at [742, 223] on icon "button" at bounding box center [733, 222] width 17 height 17
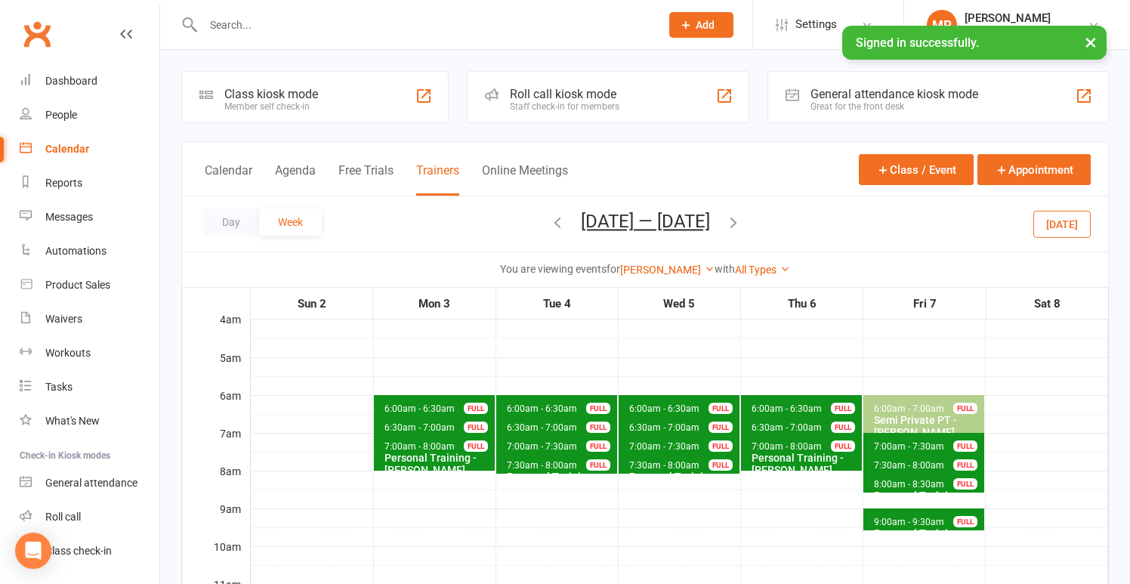
click at [549, 229] on icon "button" at bounding box center [557, 222] width 17 height 17
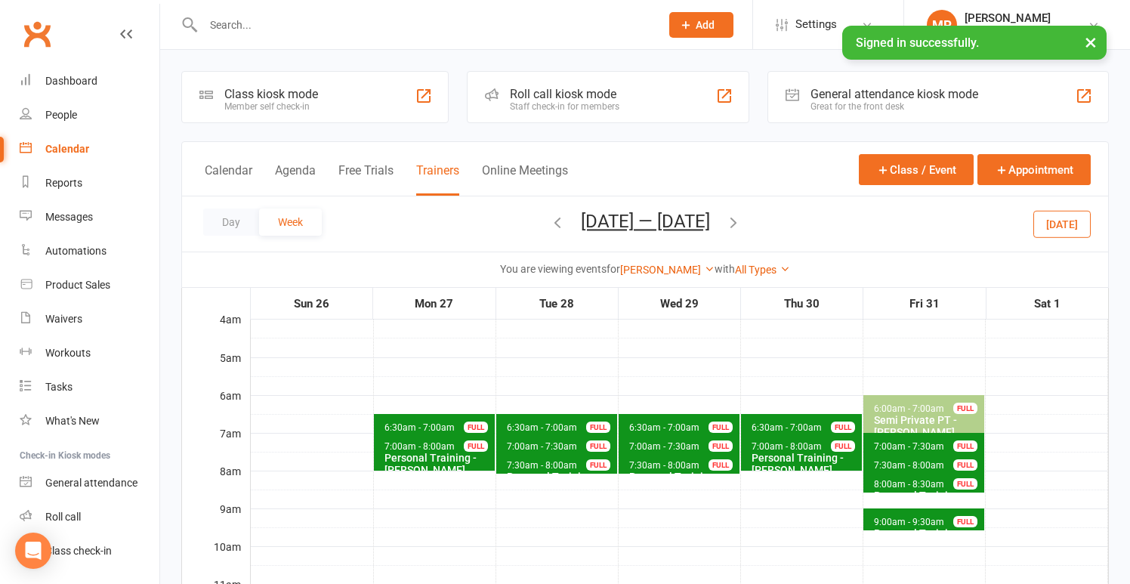
click at [549, 227] on icon "button" at bounding box center [557, 222] width 17 height 17
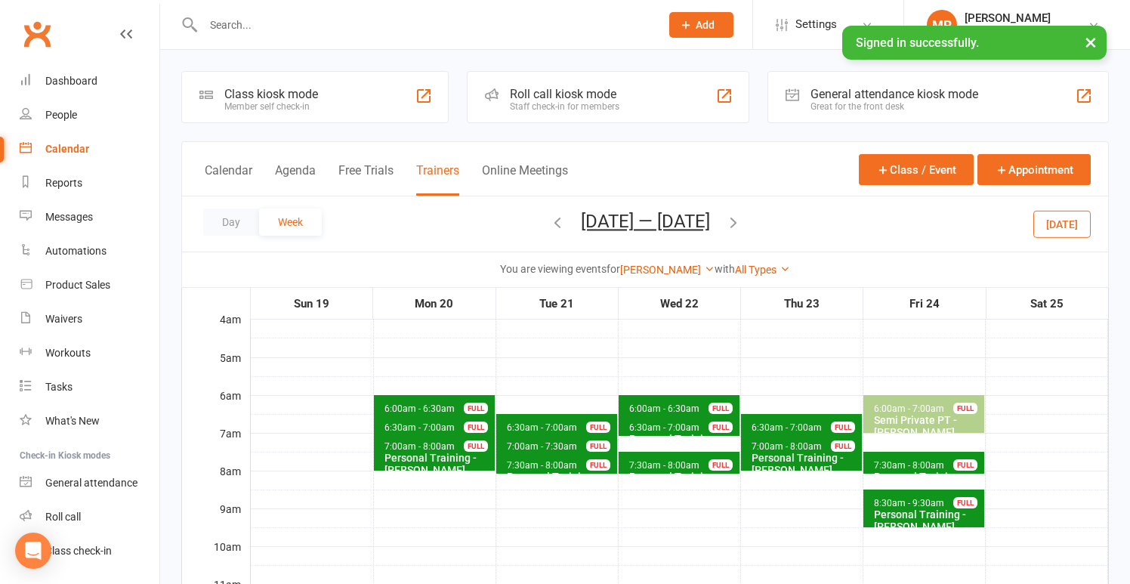
click at [549, 227] on icon "button" at bounding box center [557, 222] width 17 height 17
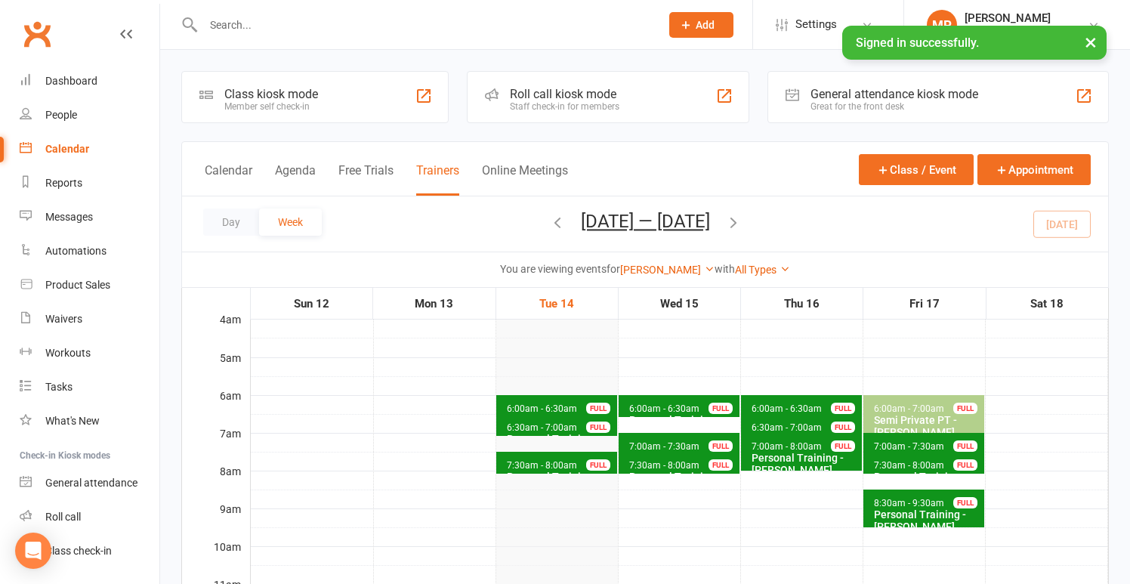
click at [565, 403] on span "6:00am - 6:30am Personal Training - [PERSON_NAME] FULL" at bounding box center [556, 406] width 121 height 22
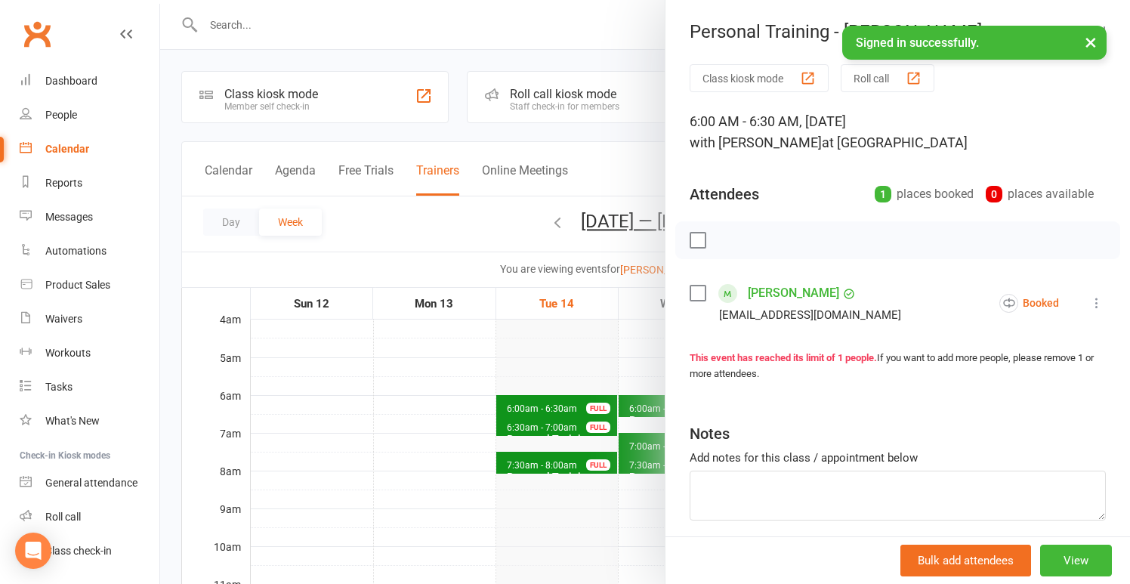
click at [1090, 305] on icon at bounding box center [1096, 302] width 15 height 15
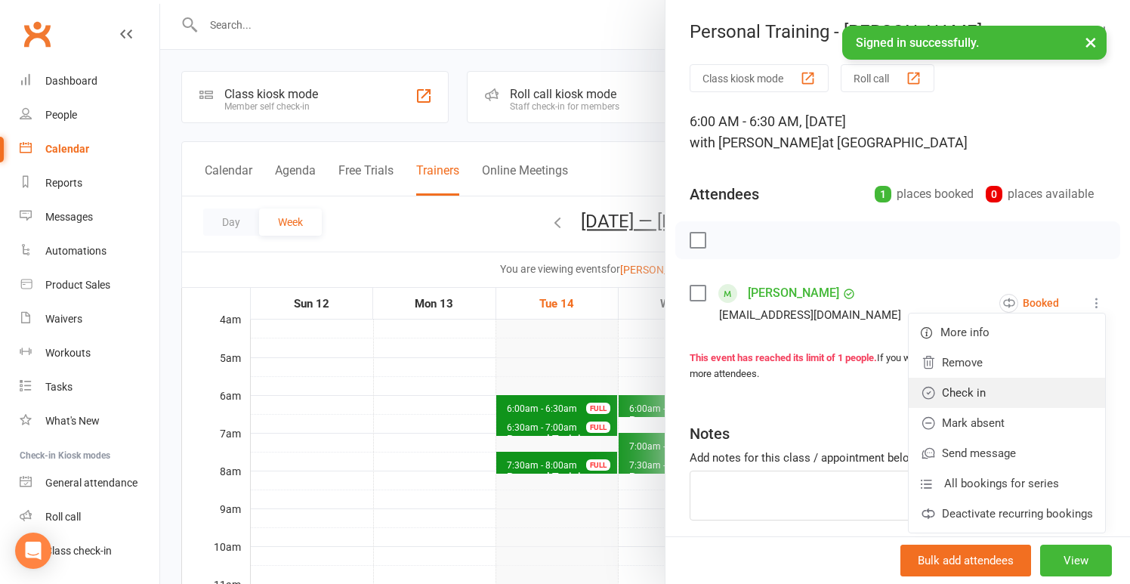
click at [971, 396] on link "Check in" at bounding box center [1007, 393] width 196 height 30
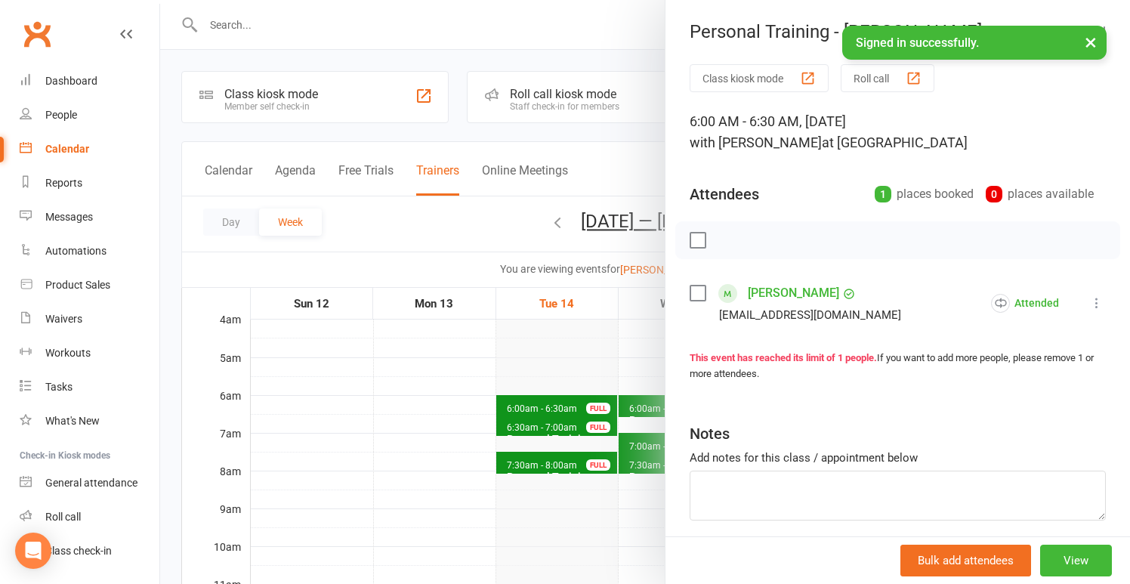
click at [508, 378] on div at bounding box center [645, 292] width 970 height 584
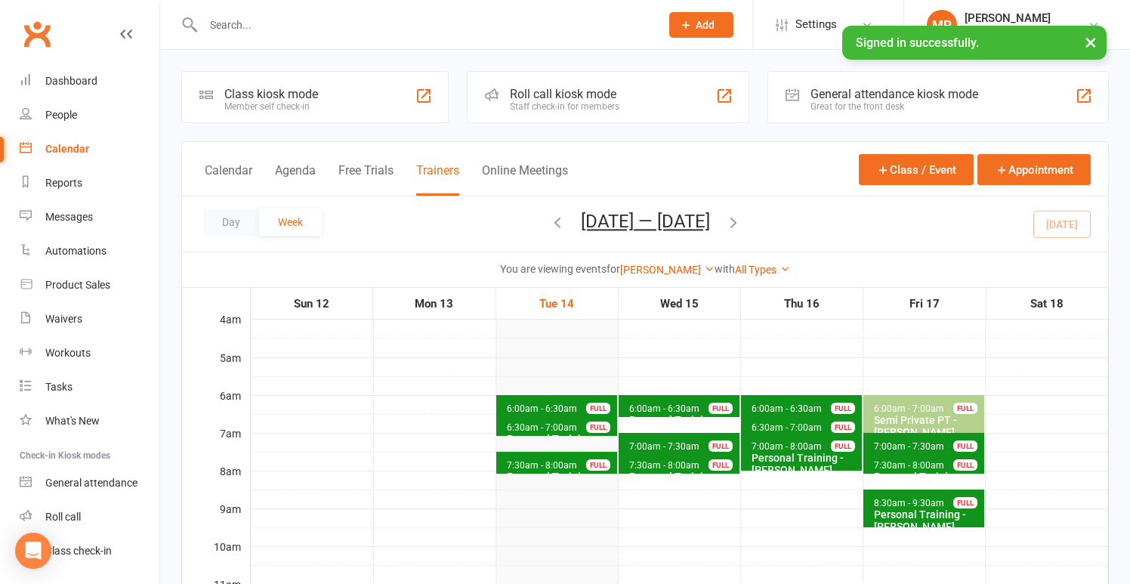
click at [529, 425] on span "6:30am - 7:00am" at bounding box center [542, 427] width 72 height 11
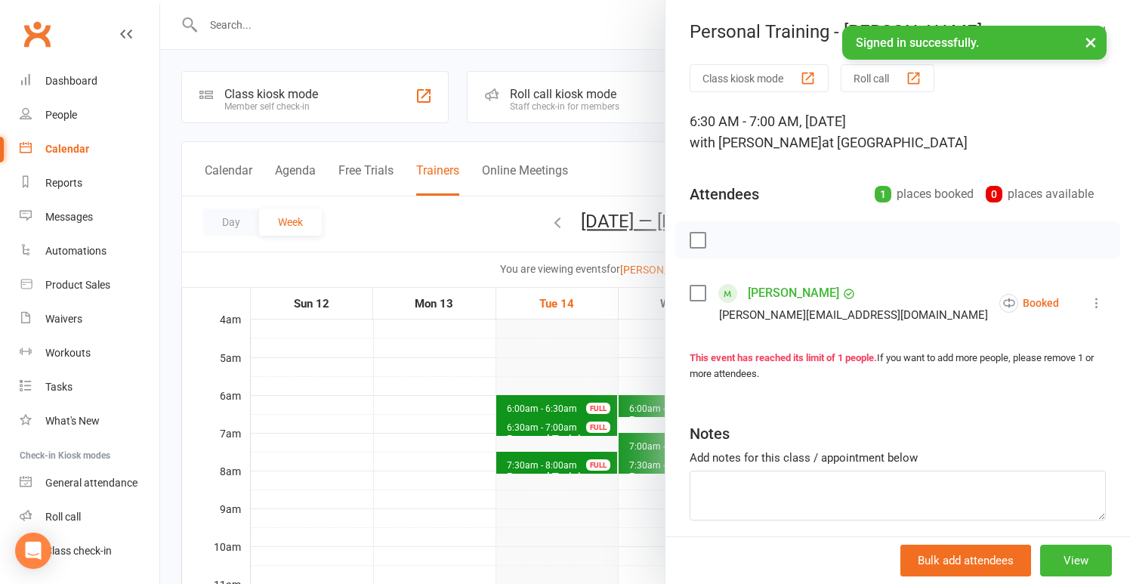
click at [1101, 298] on icon at bounding box center [1096, 302] width 15 height 15
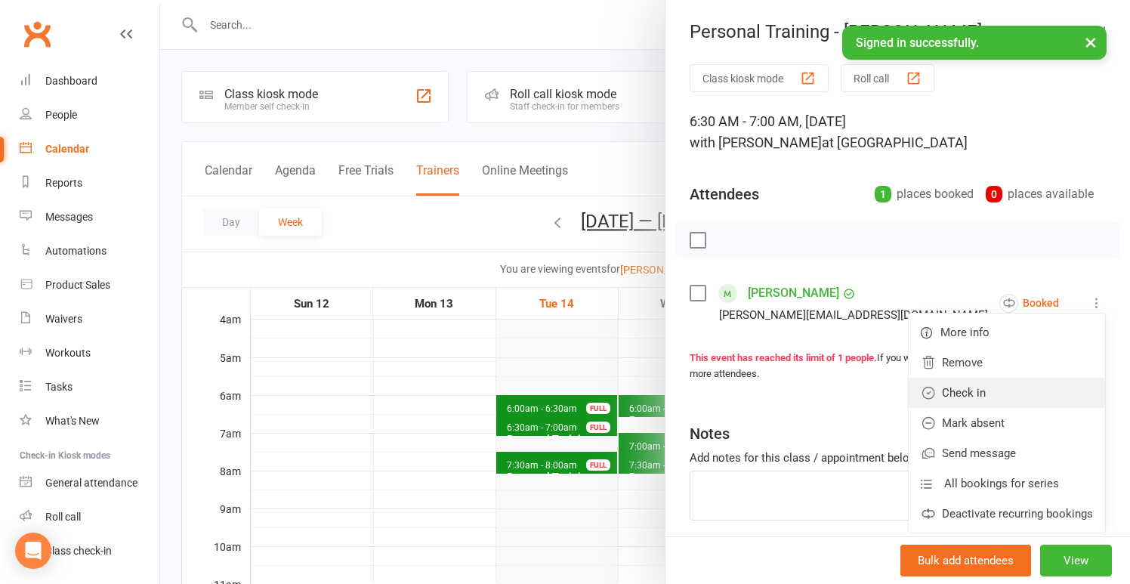
click at [1010, 390] on link "Check in" at bounding box center [1007, 393] width 196 height 30
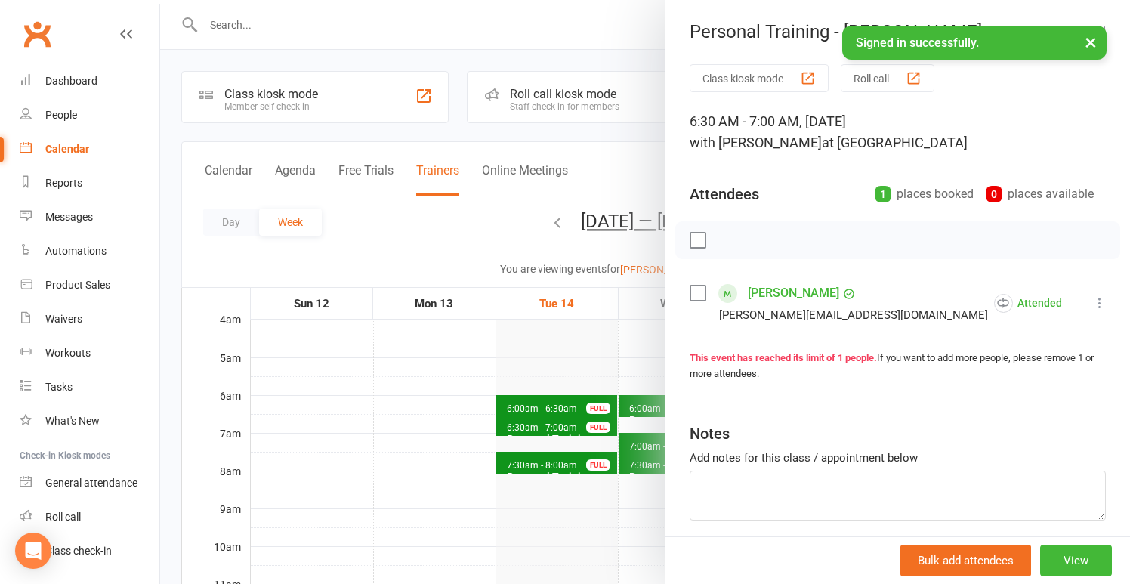
click at [523, 424] on div at bounding box center [645, 292] width 970 height 584
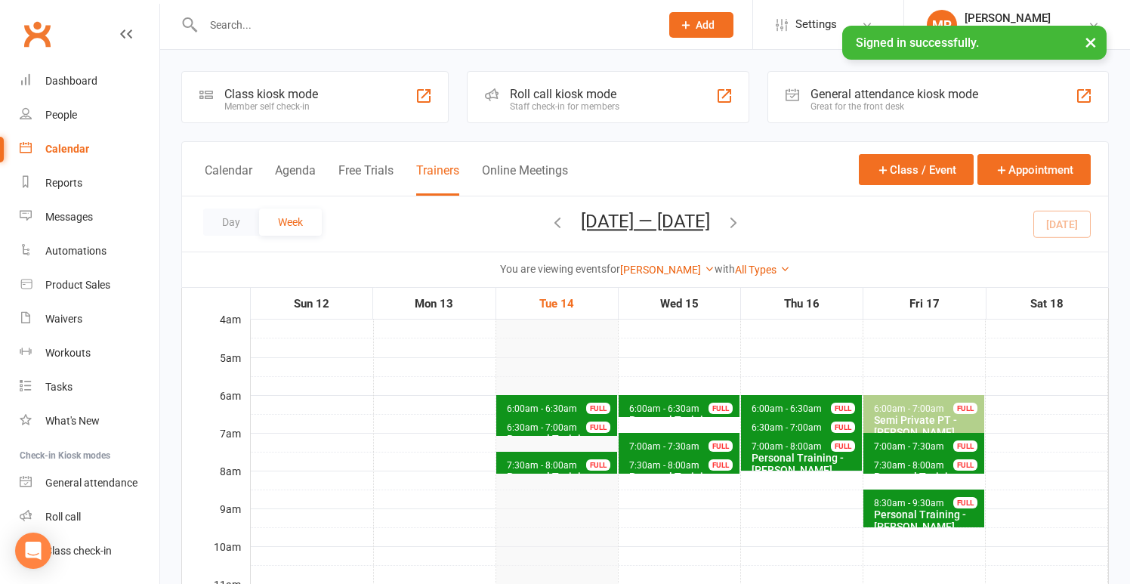
click at [565, 464] on span "7:30am - 8:00am" at bounding box center [542, 465] width 72 height 11
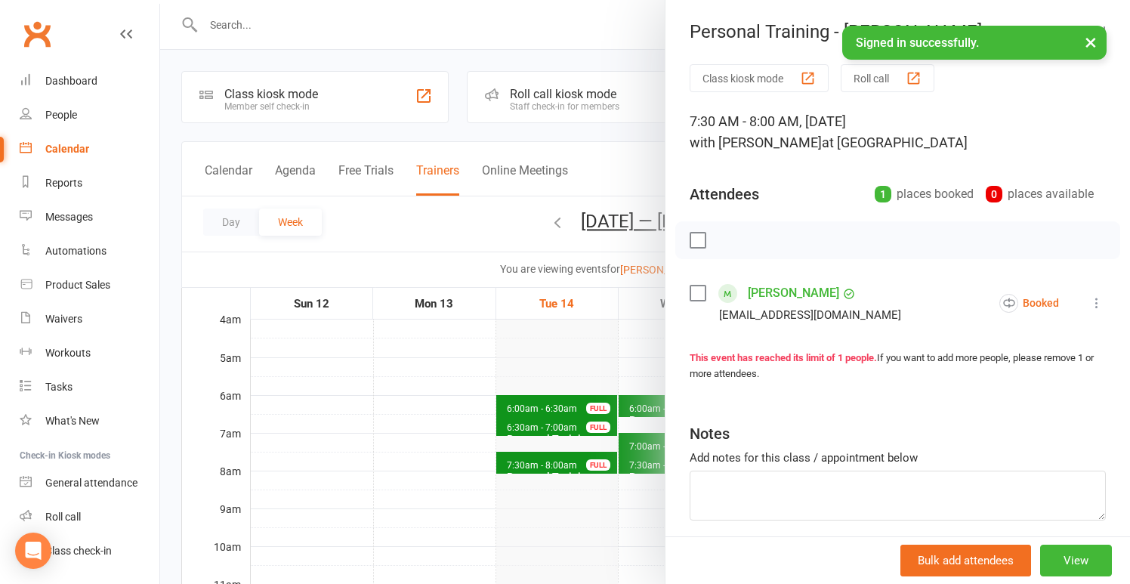
click at [1096, 302] on icon at bounding box center [1096, 302] width 15 height 15
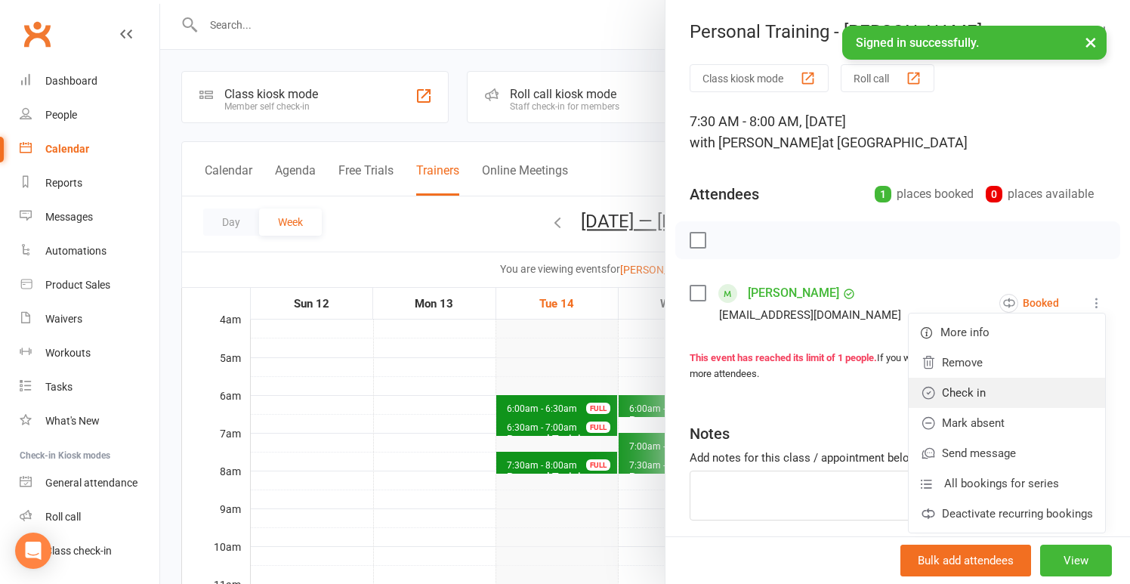
click at [967, 398] on link "Check in" at bounding box center [1007, 393] width 196 height 30
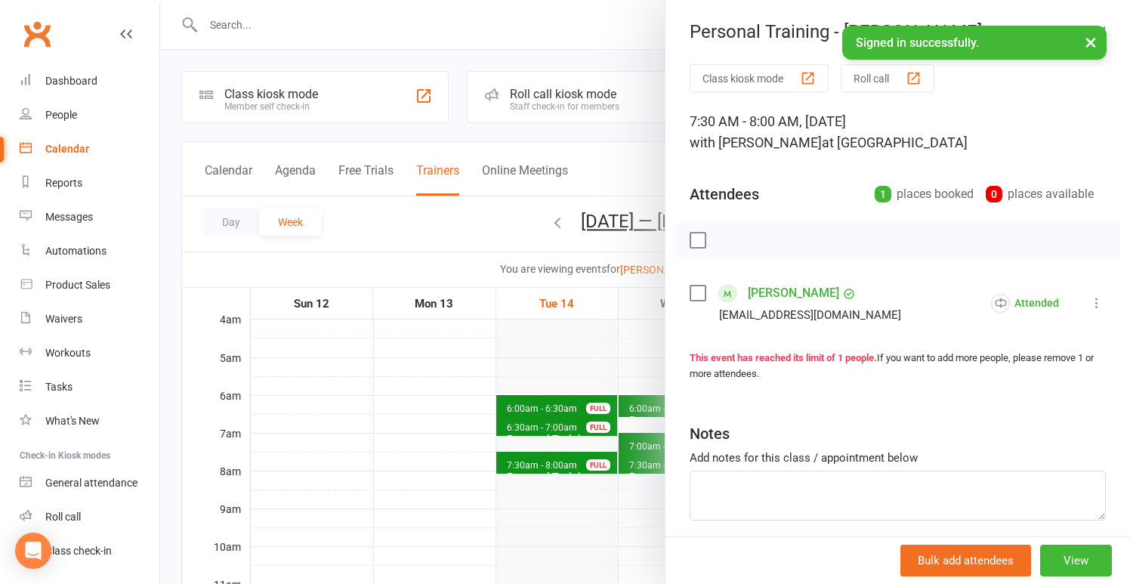
click at [526, 406] on div at bounding box center [645, 292] width 970 height 584
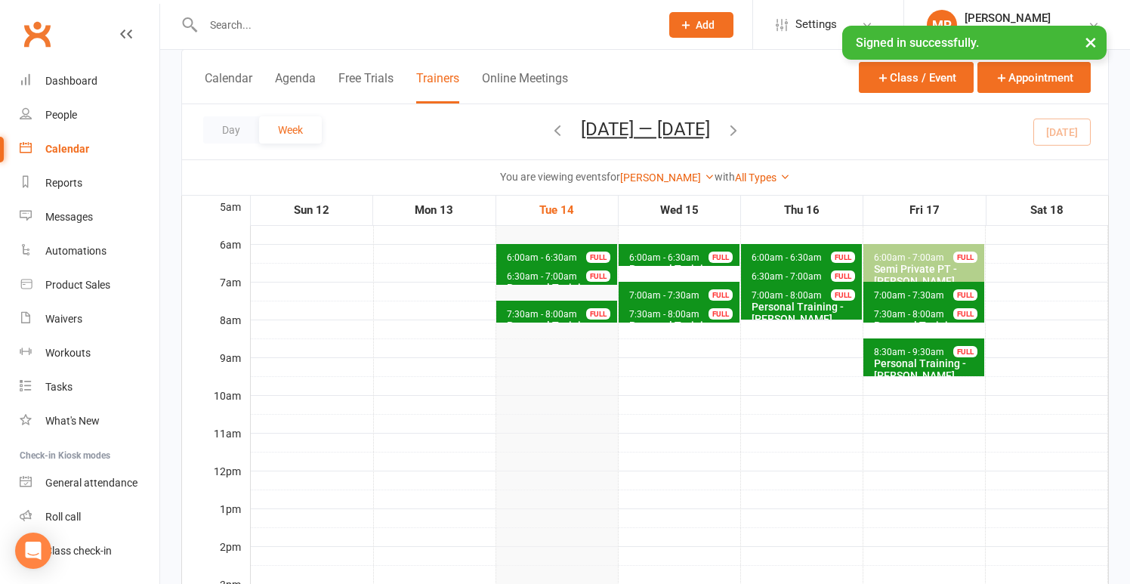
scroll to position [142, 0]
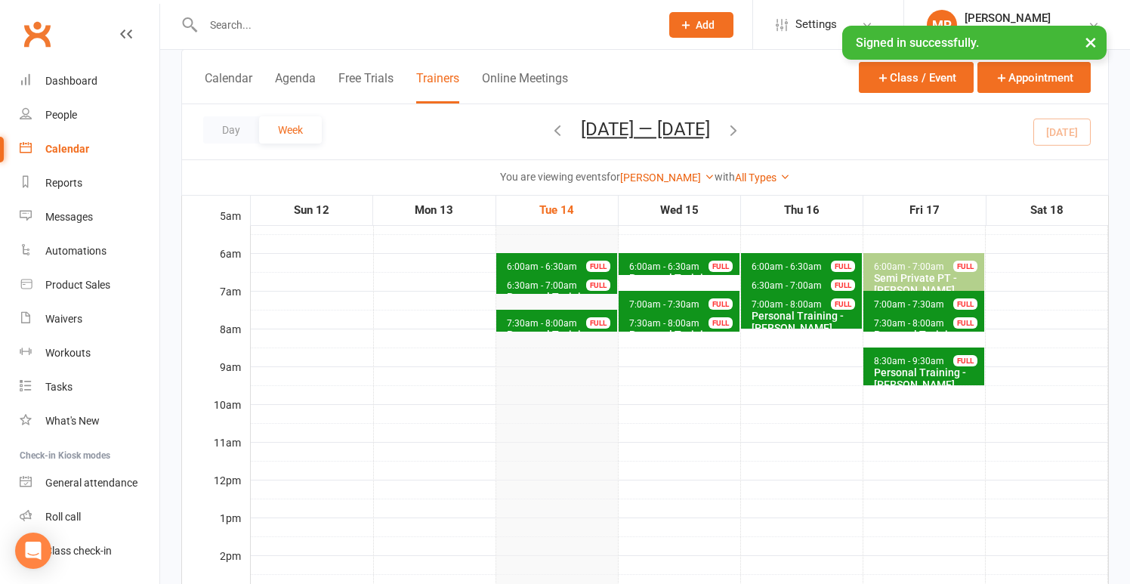
click at [646, 263] on span "6:00am - 6:30am" at bounding box center [664, 266] width 72 height 11
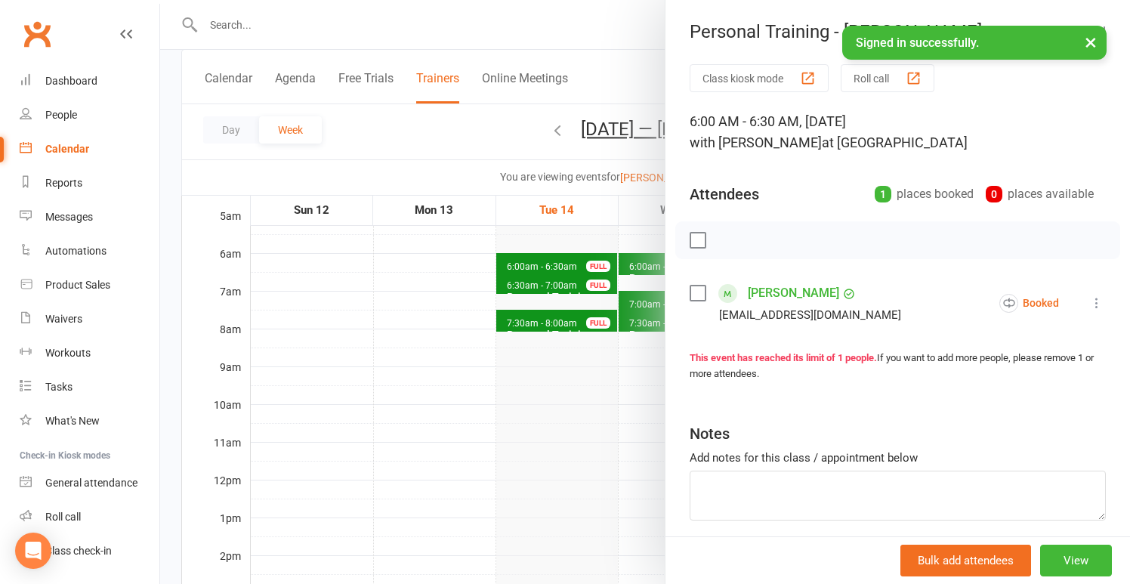
click at [567, 368] on div at bounding box center [645, 292] width 970 height 584
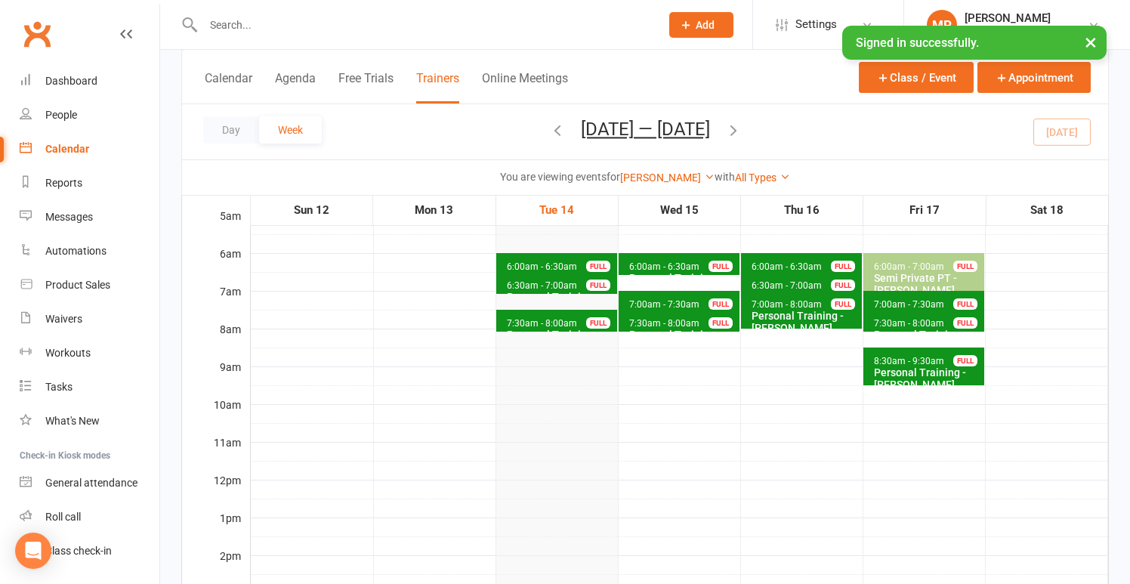
click at [643, 304] on span "7:00am - 7:30am" at bounding box center [664, 304] width 72 height 11
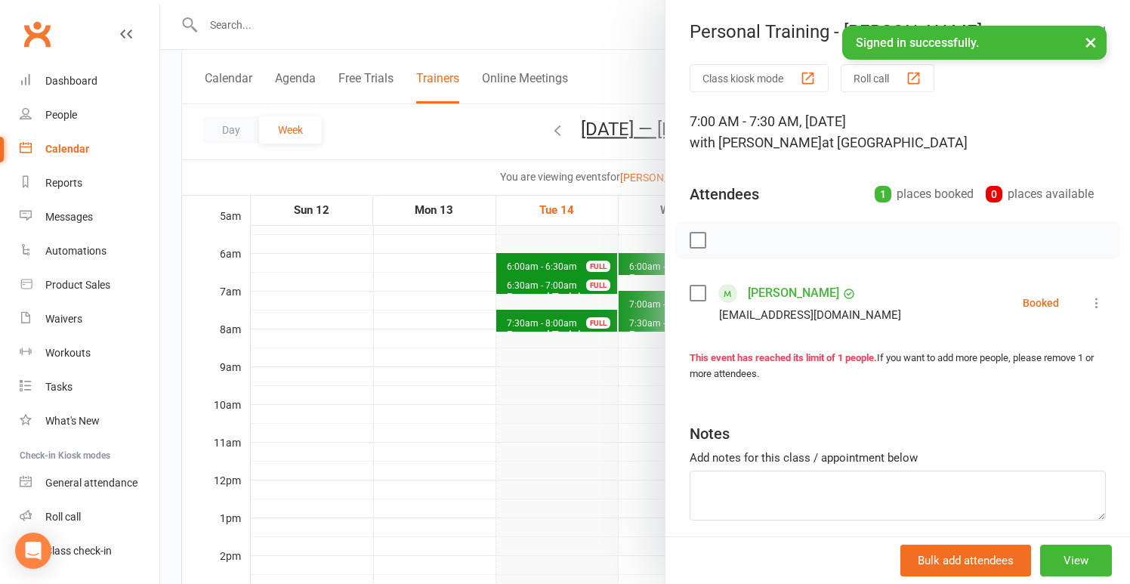
click at [612, 350] on div at bounding box center [645, 292] width 970 height 584
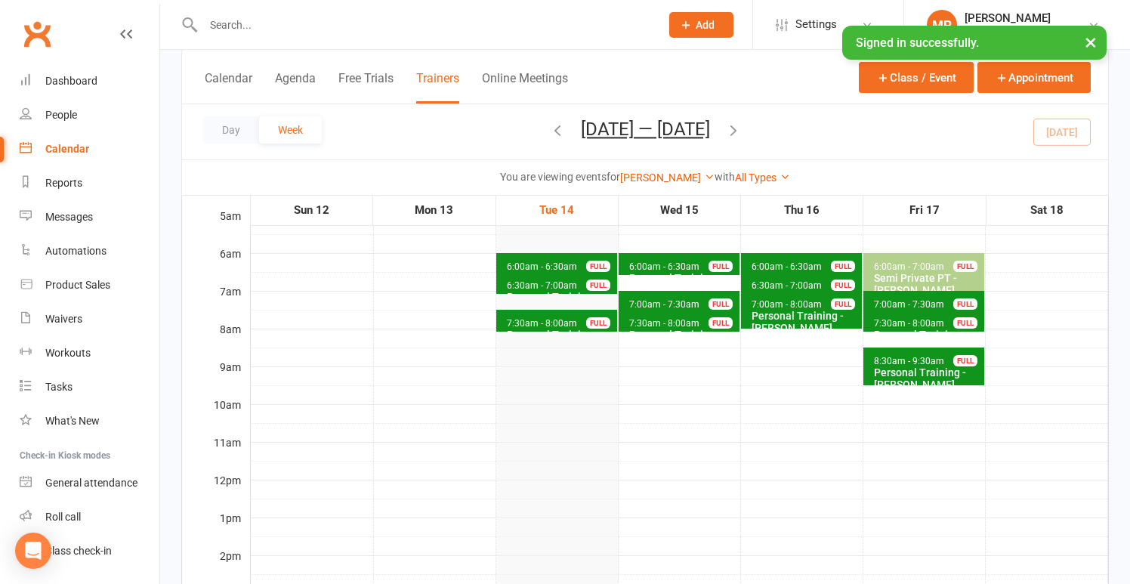
click at [656, 322] on span "7:30am - 8:00am" at bounding box center [664, 323] width 72 height 11
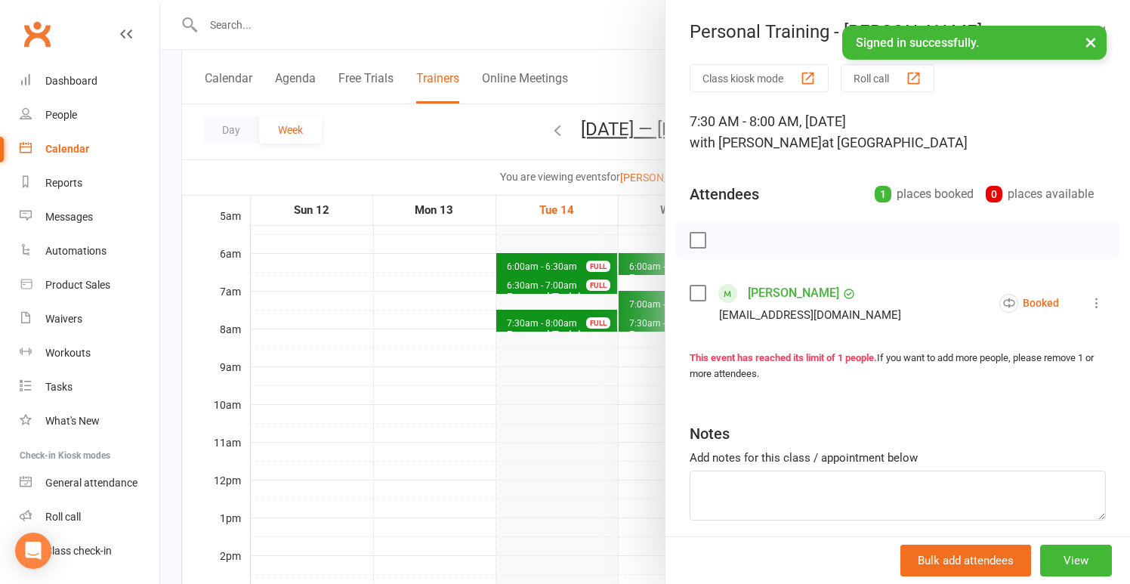
click at [607, 340] on div at bounding box center [645, 292] width 970 height 584
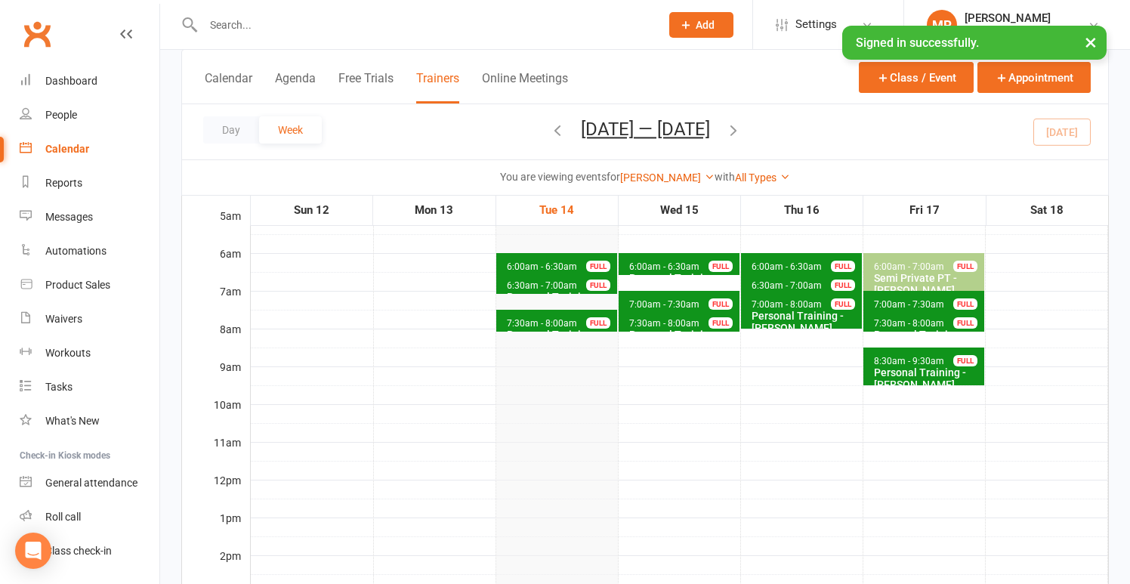
click at [749, 261] on span "6:00am - 6:30am Personal Training - [PERSON_NAME] FULL" at bounding box center [801, 264] width 121 height 22
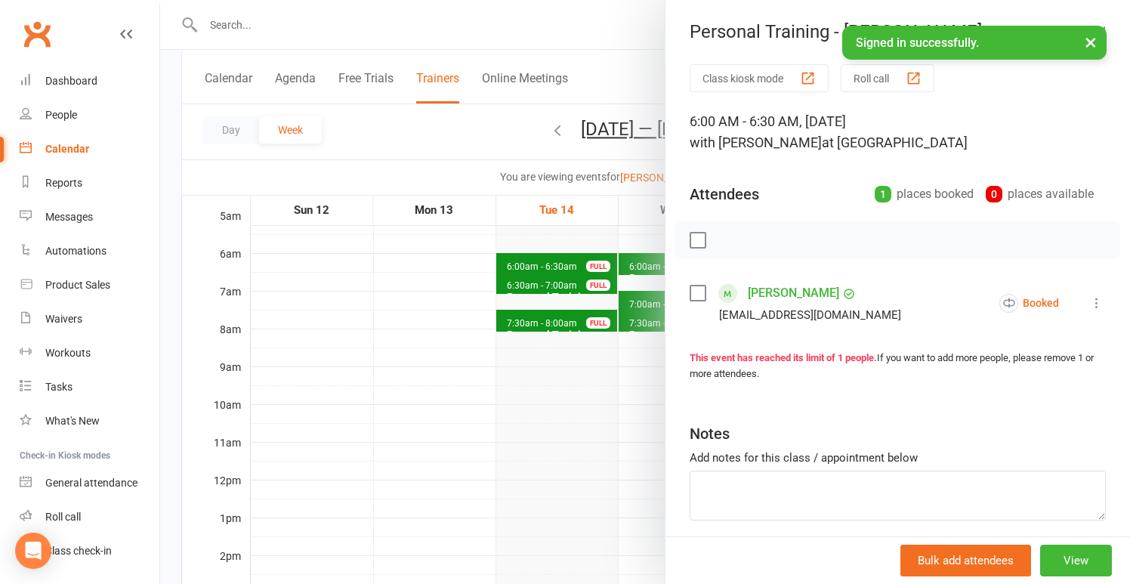
click at [629, 296] on div at bounding box center [645, 292] width 970 height 584
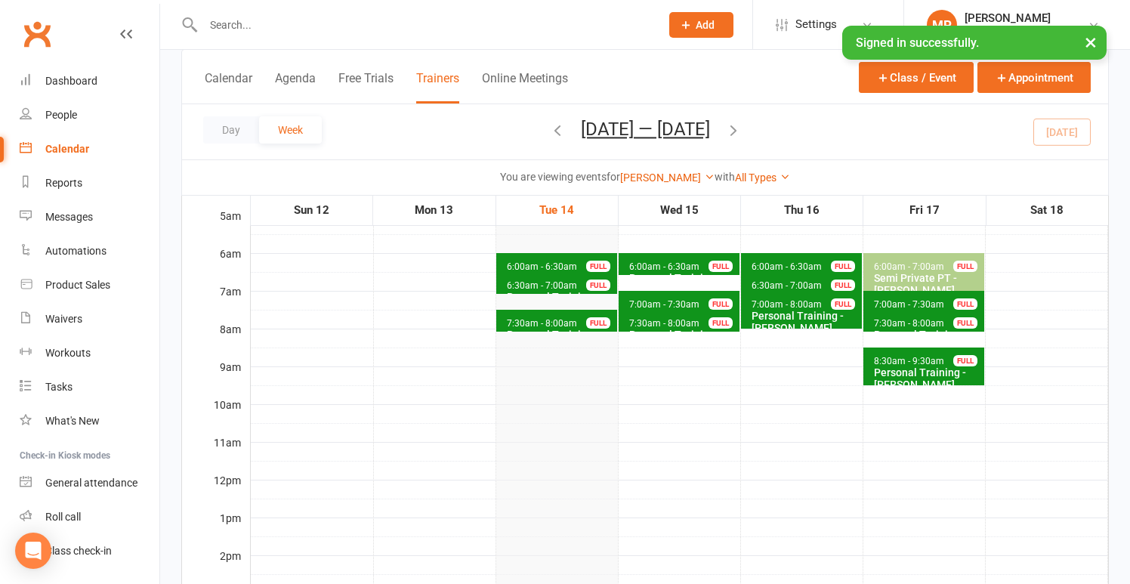
click at [777, 279] on span "6:30am - 7:00am Personal Training - [PERSON_NAME] FULL" at bounding box center [801, 283] width 121 height 22
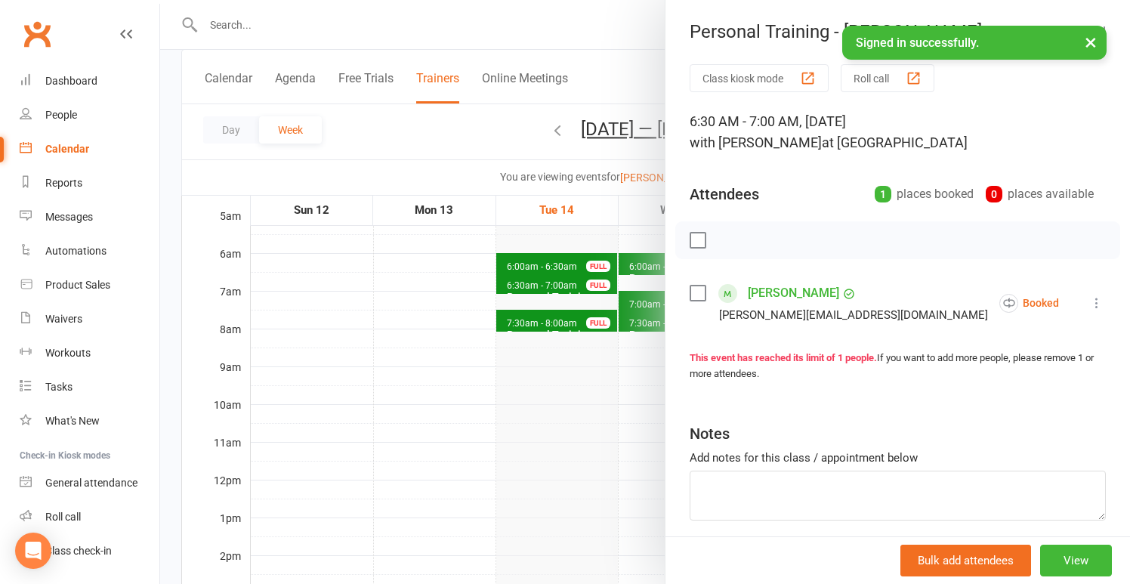
click at [567, 369] on div at bounding box center [645, 292] width 970 height 584
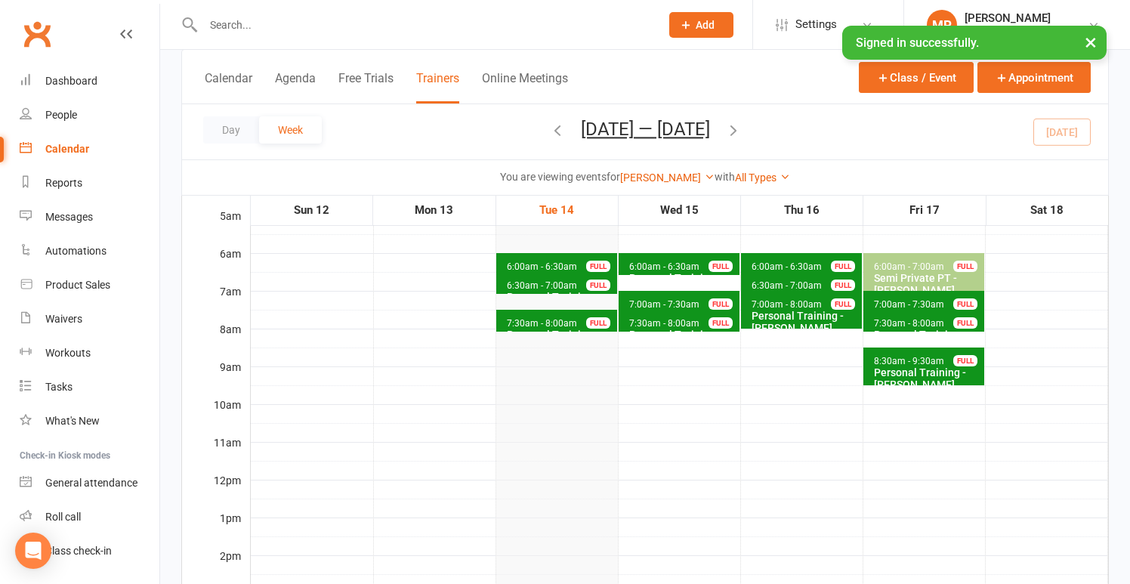
click at [770, 317] on div "Personal Training - [PERSON_NAME]" at bounding box center [805, 322] width 108 height 24
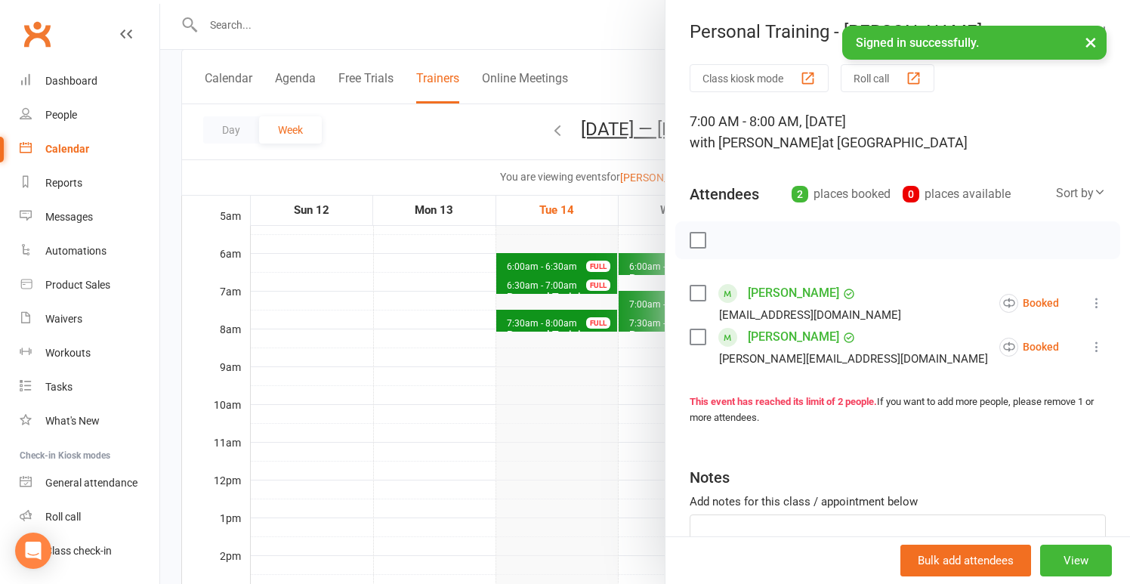
click at [566, 420] on div at bounding box center [645, 292] width 970 height 584
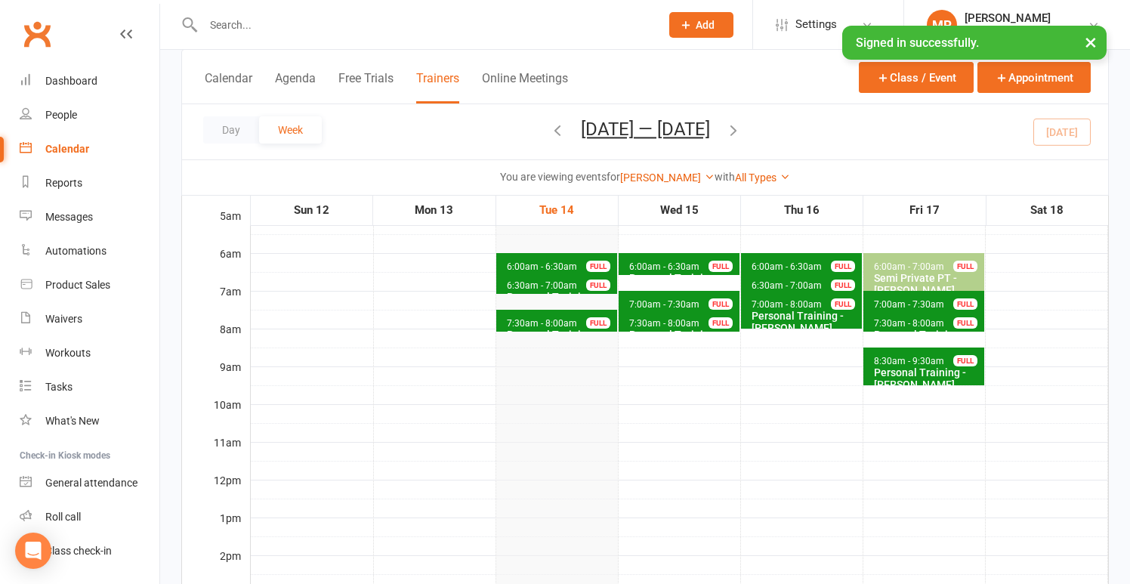
click at [660, 264] on span "6:00am - 6:30am" at bounding box center [664, 266] width 72 height 11
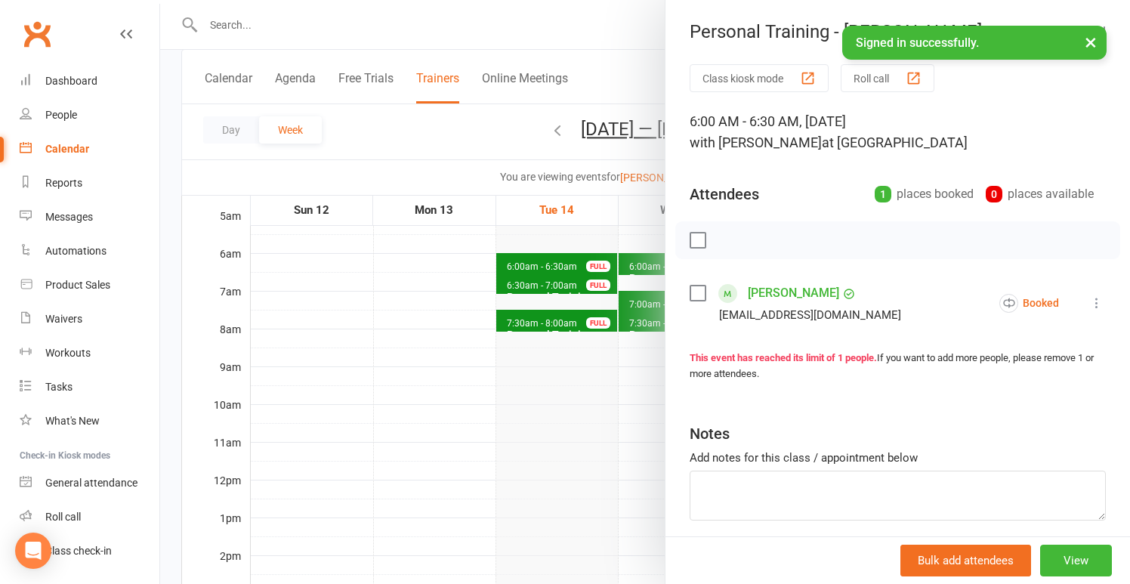
click at [592, 350] on div at bounding box center [645, 292] width 970 height 584
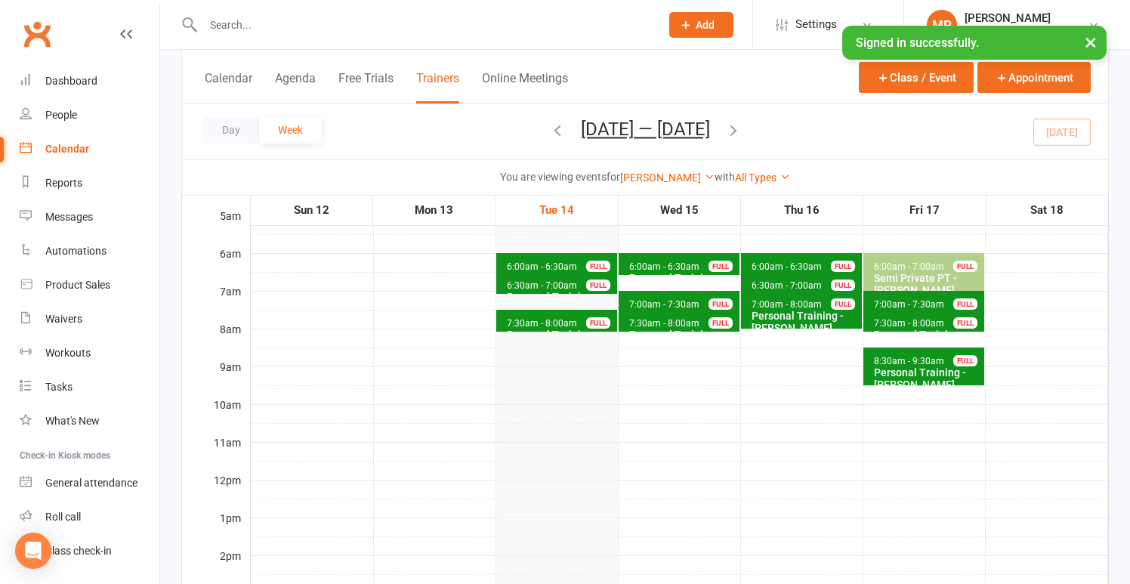
click at [665, 295] on span "7:00am - 7:30am Personal Training - [PERSON_NAME] FULL" at bounding box center [679, 302] width 121 height 22
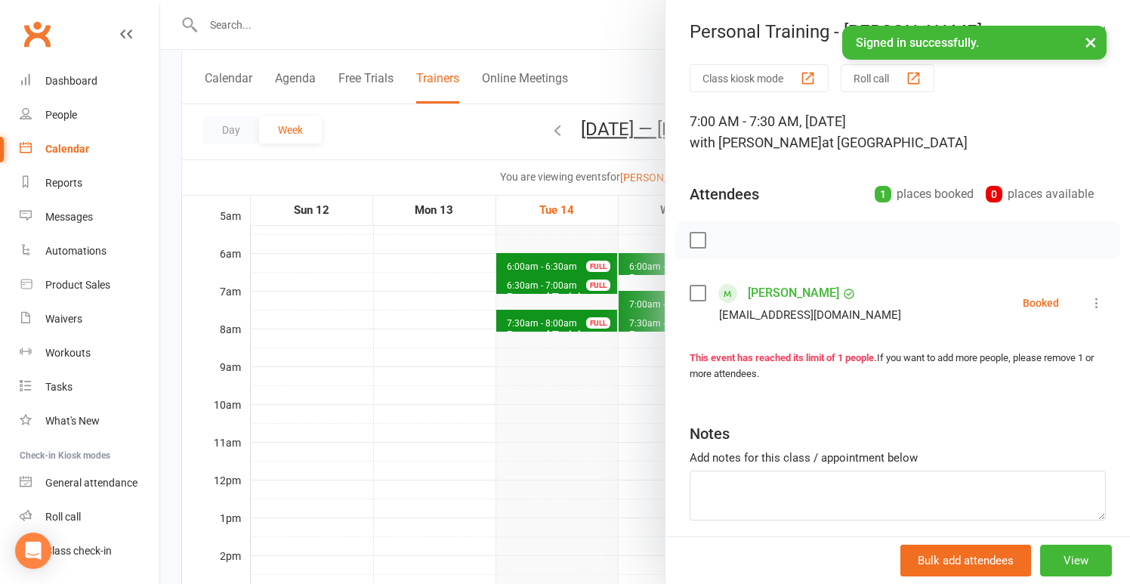
click at [559, 368] on div at bounding box center [645, 292] width 970 height 584
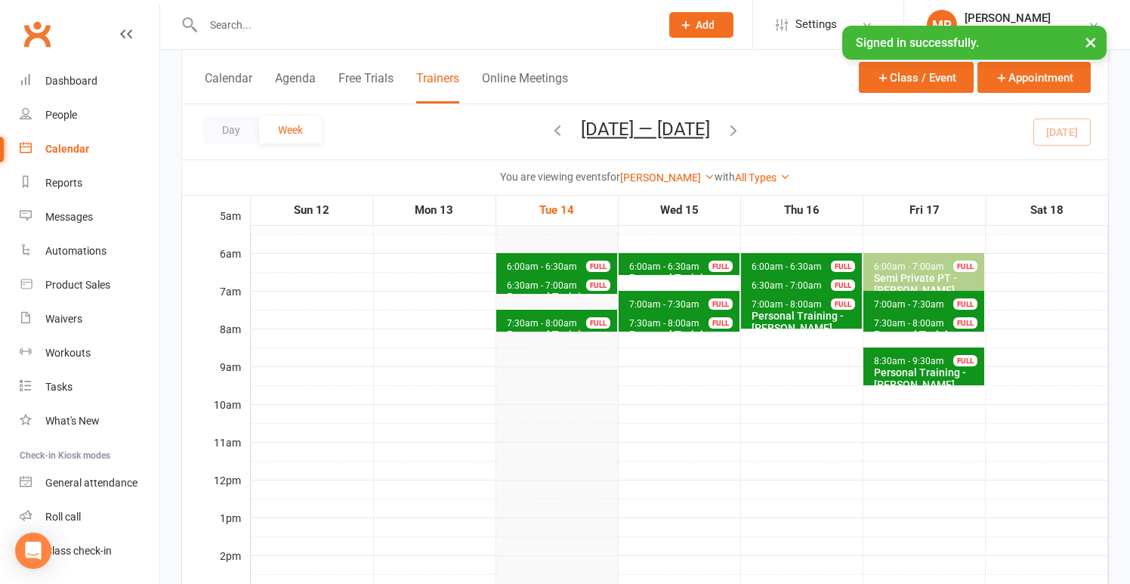
click at [653, 325] on span "7:30am - 8:00am" at bounding box center [664, 323] width 72 height 11
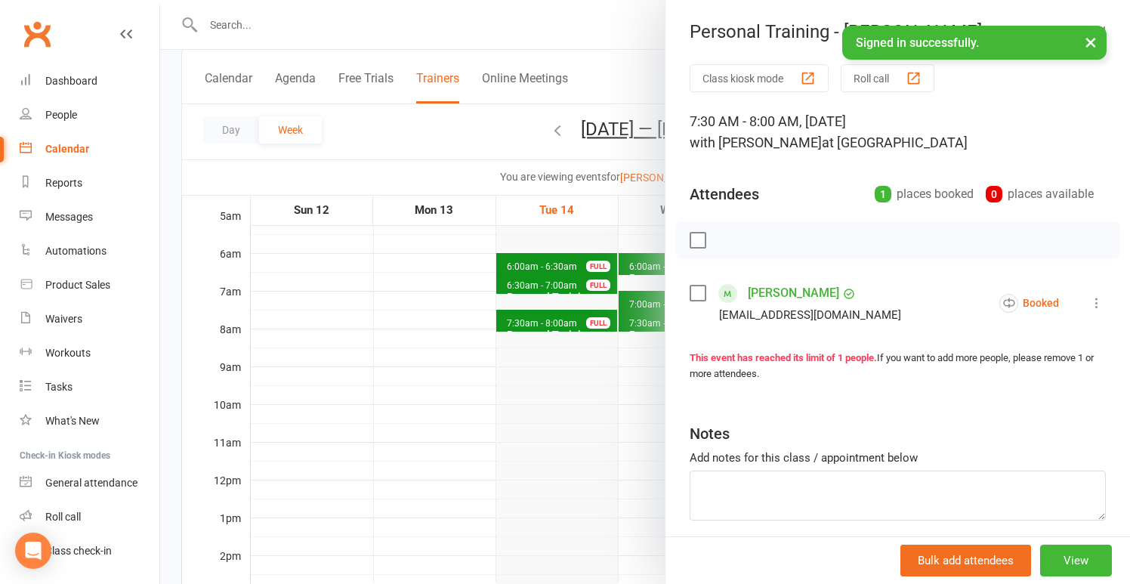
click at [567, 396] on div at bounding box center [645, 292] width 970 height 584
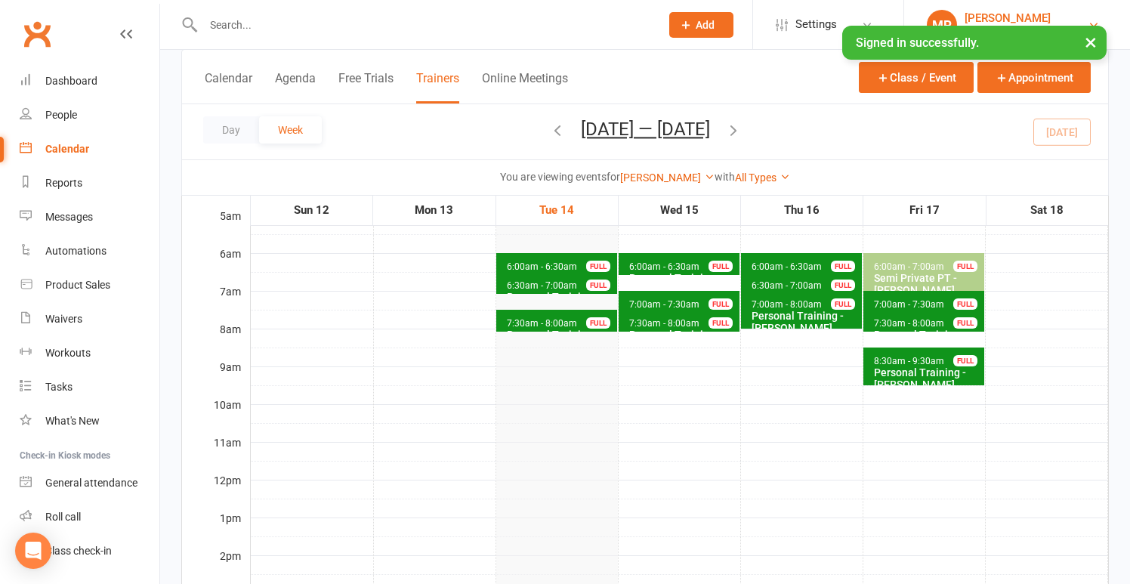
click at [964, 19] on div "[PERSON_NAME]" at bounding box center [1007, 18] width 86 height 14
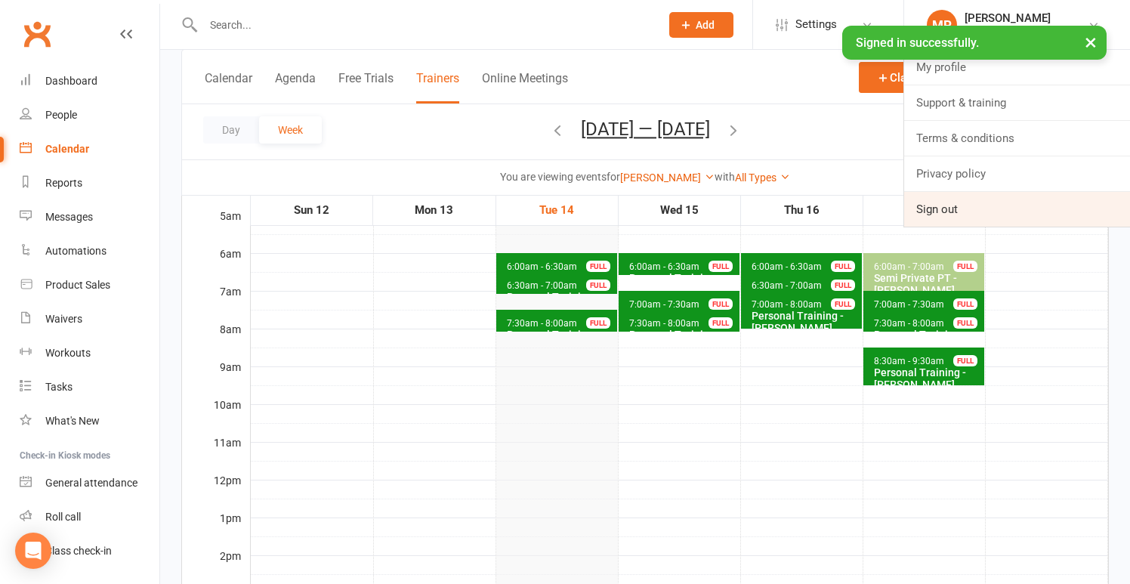
click at [936, 206] on link "Sign out" at bounding box center [1017, 209] width 226 height 35
